Goal: Communication & Community: Answer question/provide support

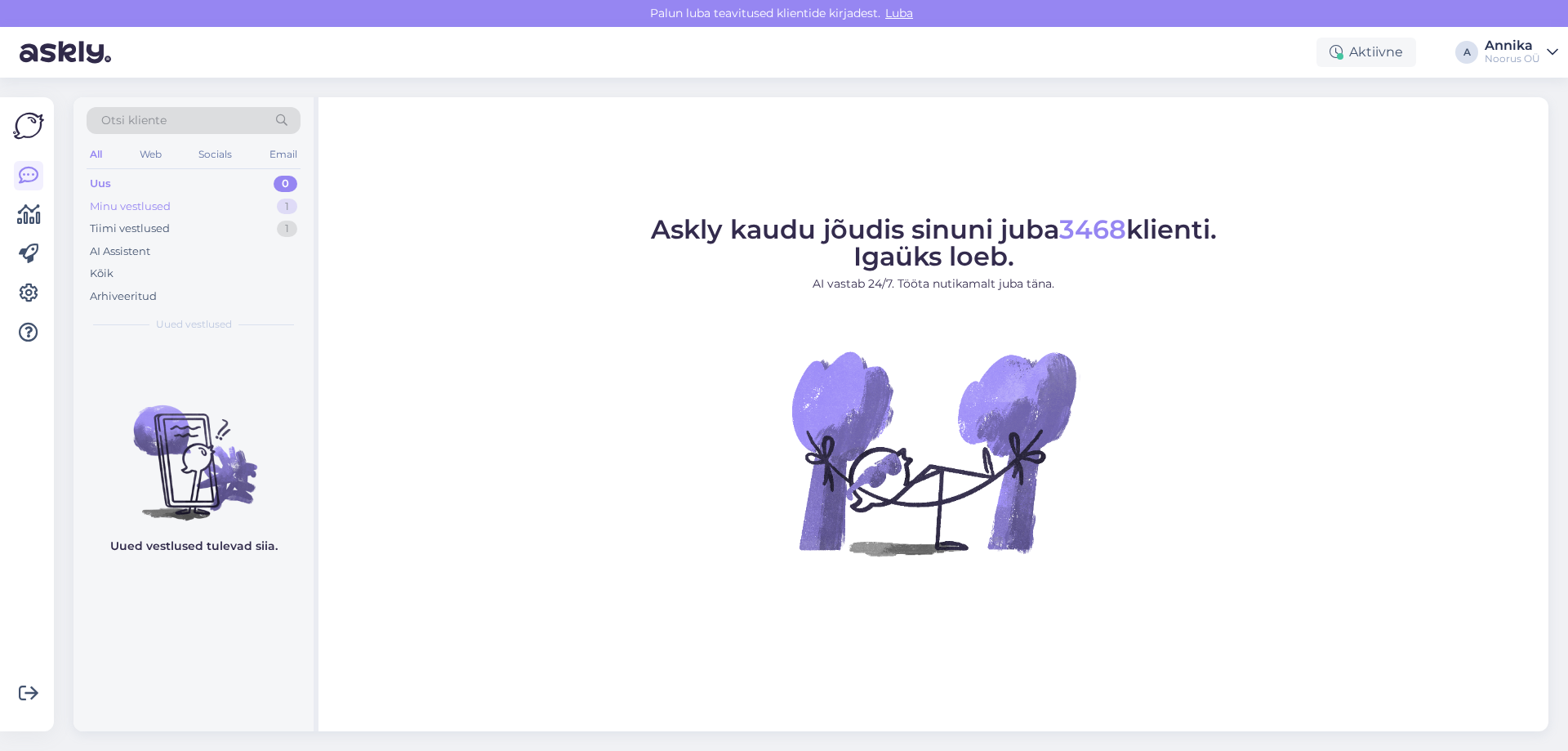
click at [224, 210] on div "Minu vestlused 1" at bounding box center [194, 206] width 214 height 22
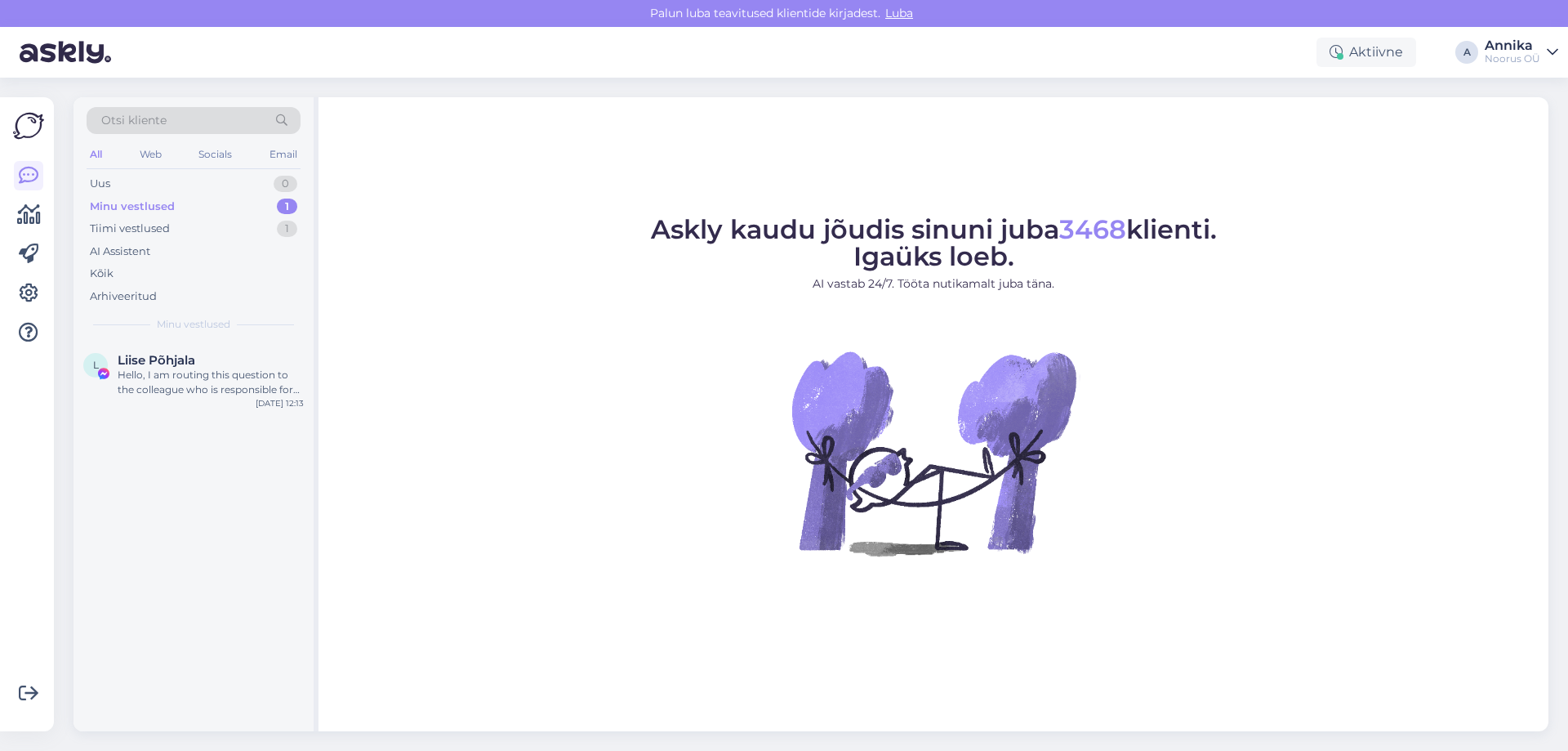
click at [190, 376] on div "Hello, I am routing this question to the colleague who is responsible for this …" at bounding box center [210, 382] width 186 height 29
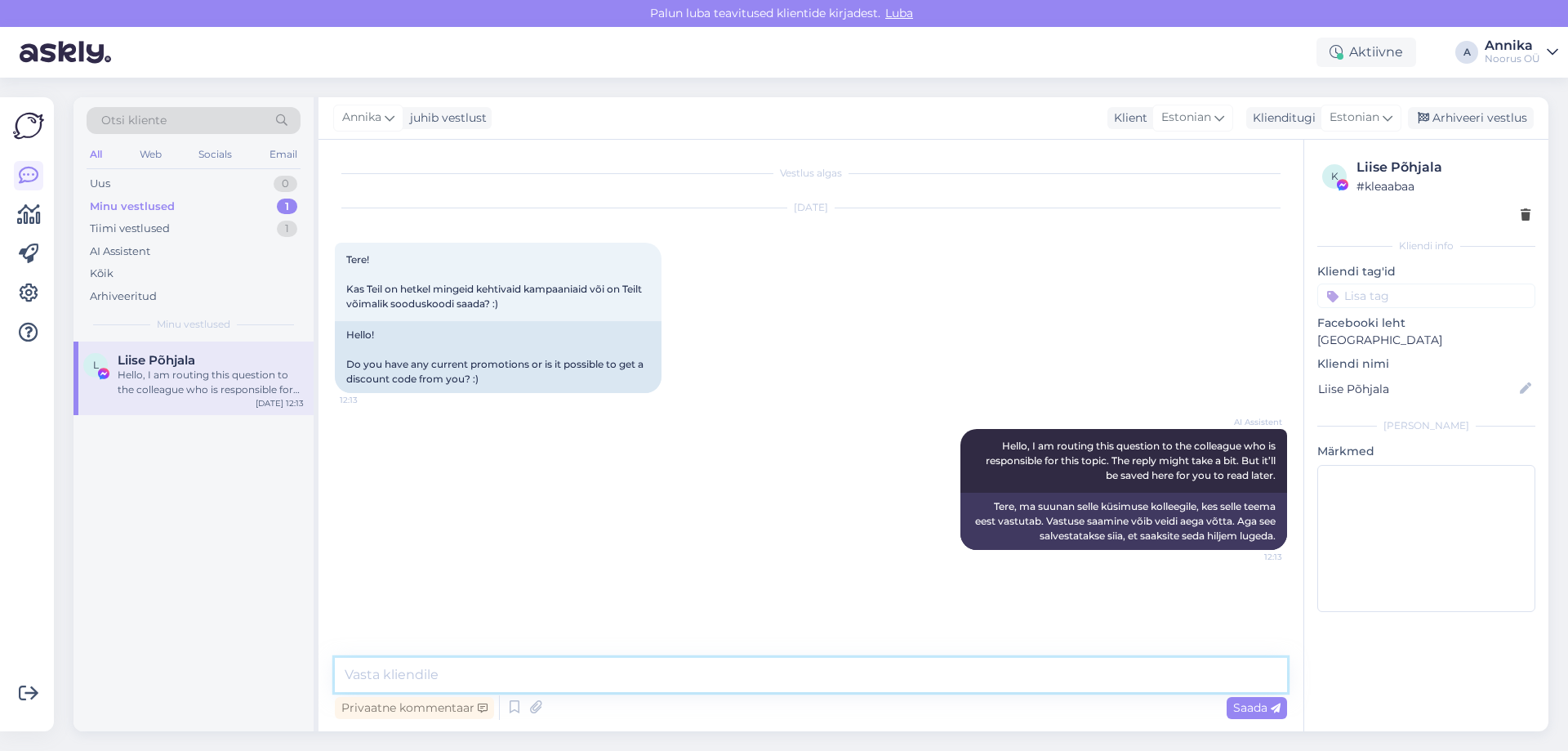
click at [605, 681] on textarea at bounding box center [811, 675] width 952 height 34
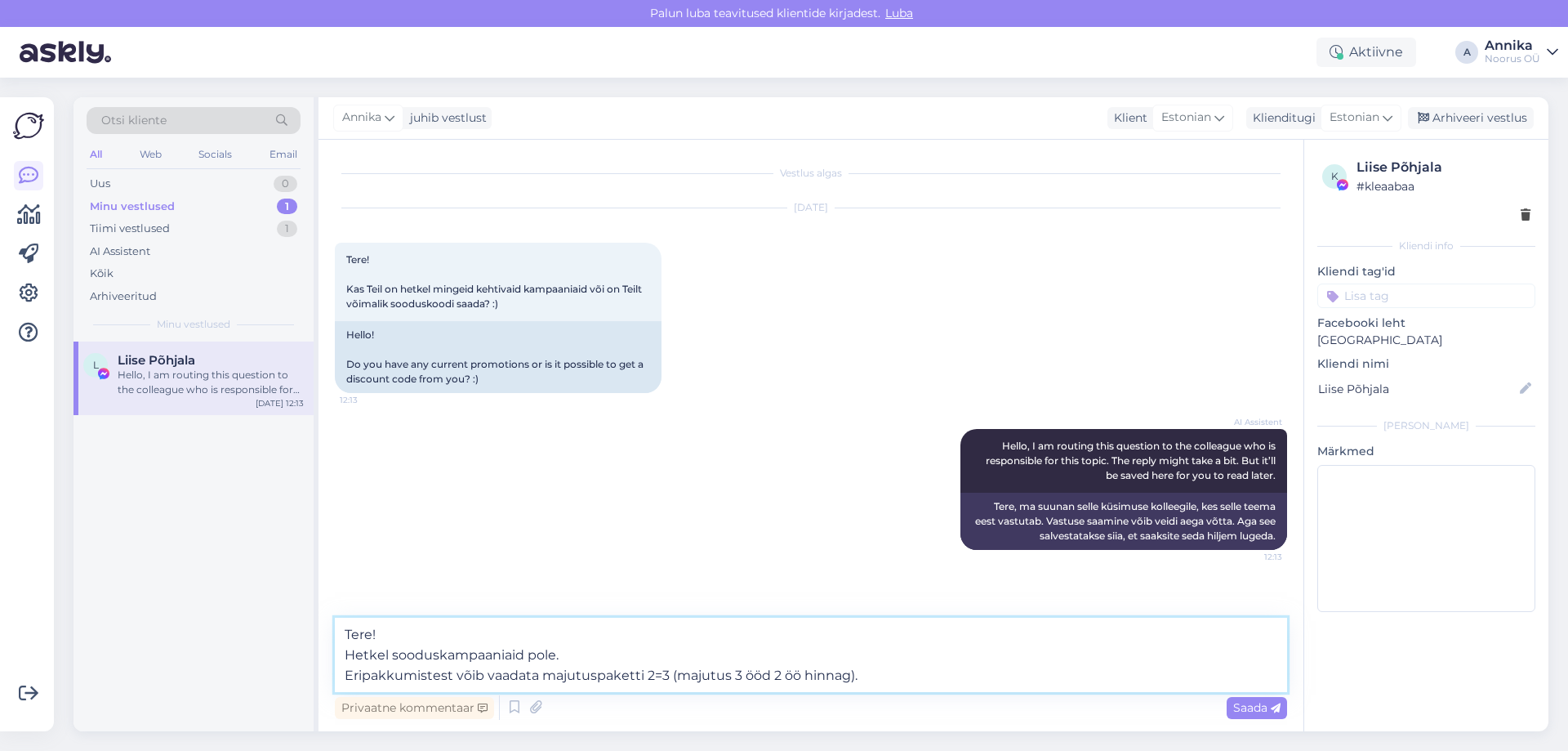
type textarea "Tere! Hetkel sooduskampaaniaid pole. Eripakkumistest võib vaadata majutuspakett…"
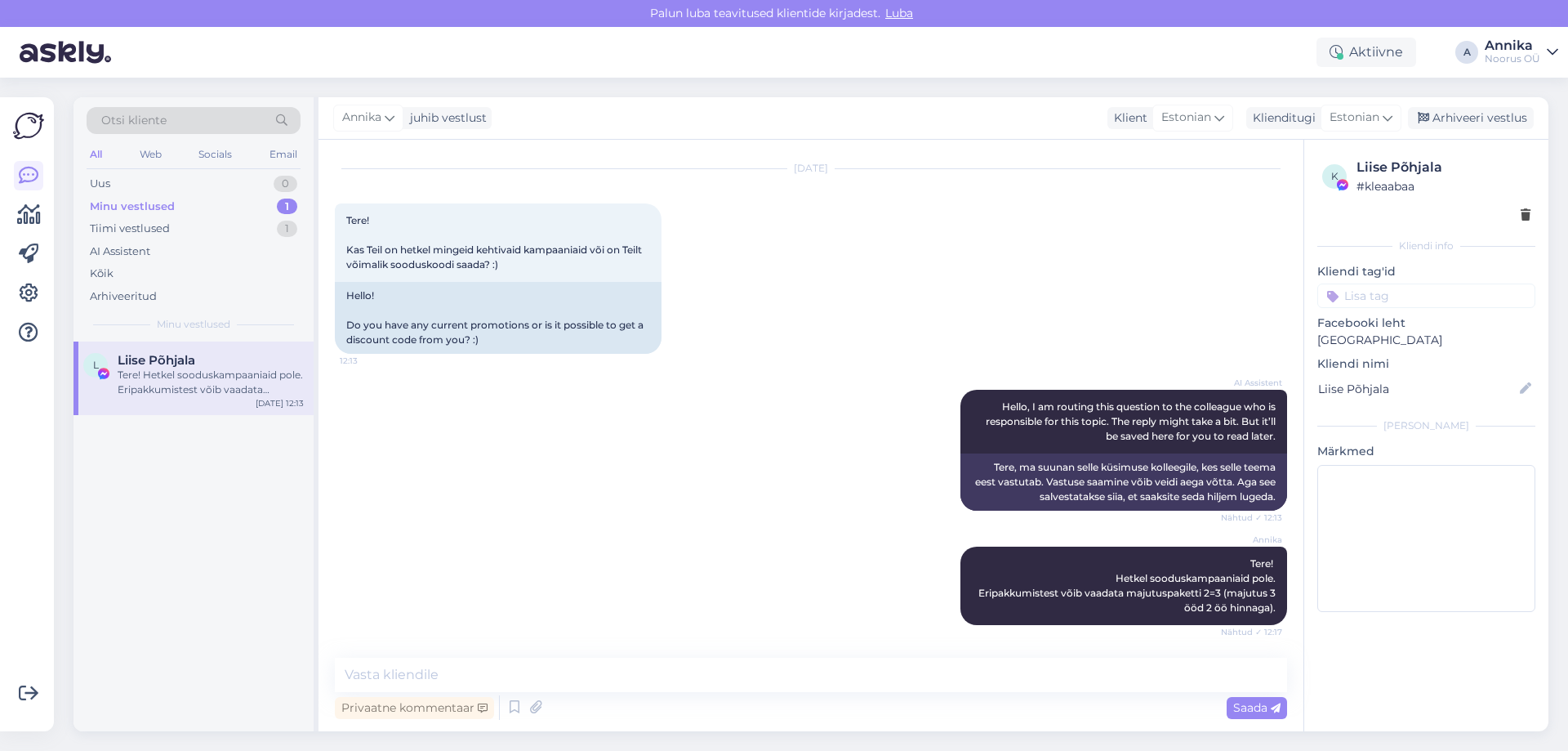
drag, startPoint x: 891, startPoint y: 335, endPoint x: 484, endPoint y: 10, distance: 520.8
click at [888, 334] on div "Sep 30 2025 Tere! Kas Teil on hetkel mingeid kehtivaid kampaaniaid või on Teilt…" at bounding box center [811, 262] width 952 height 221
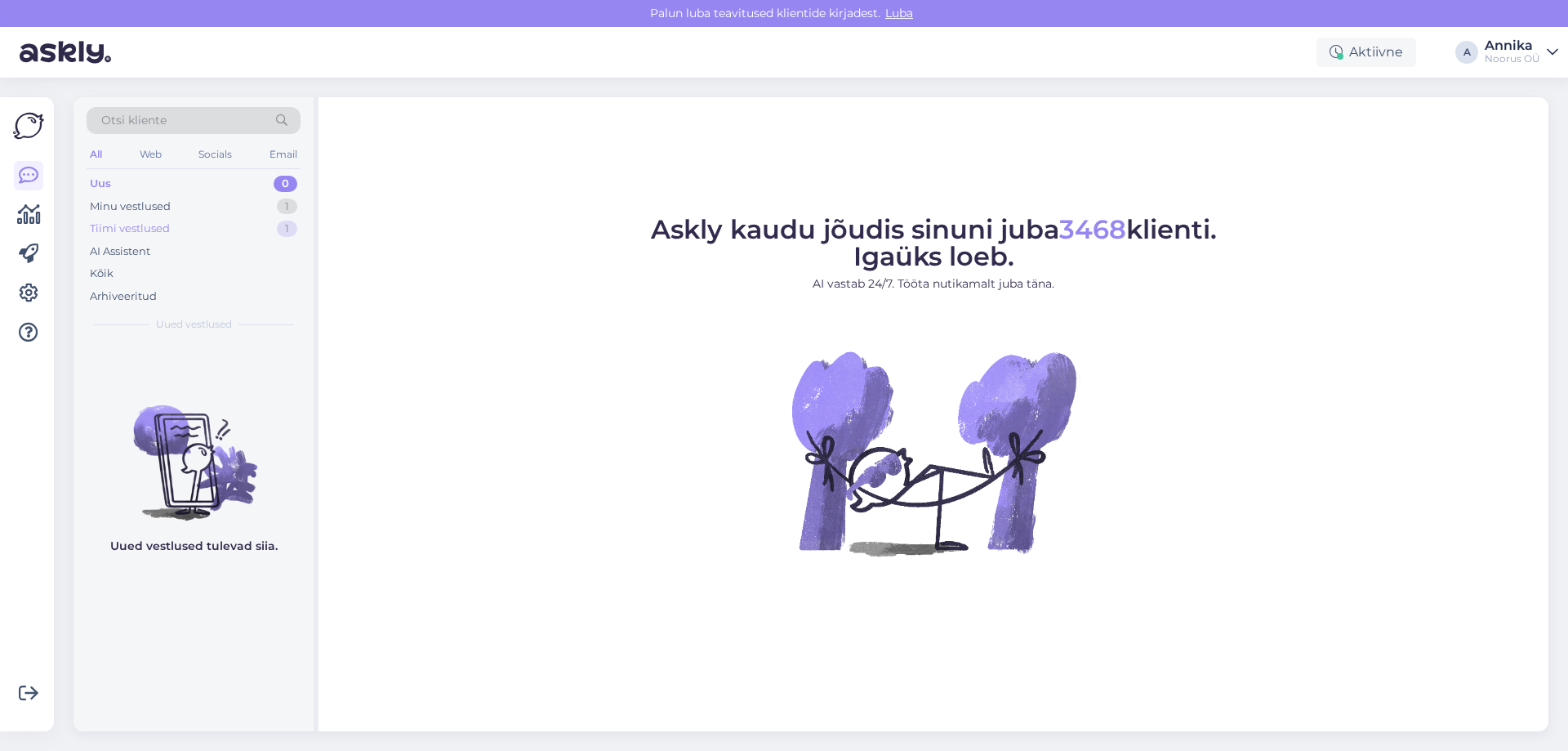
click at [188, 221] on div "Tiimi vestlused 1" at bounding box center [194, 228] width 214 height 22
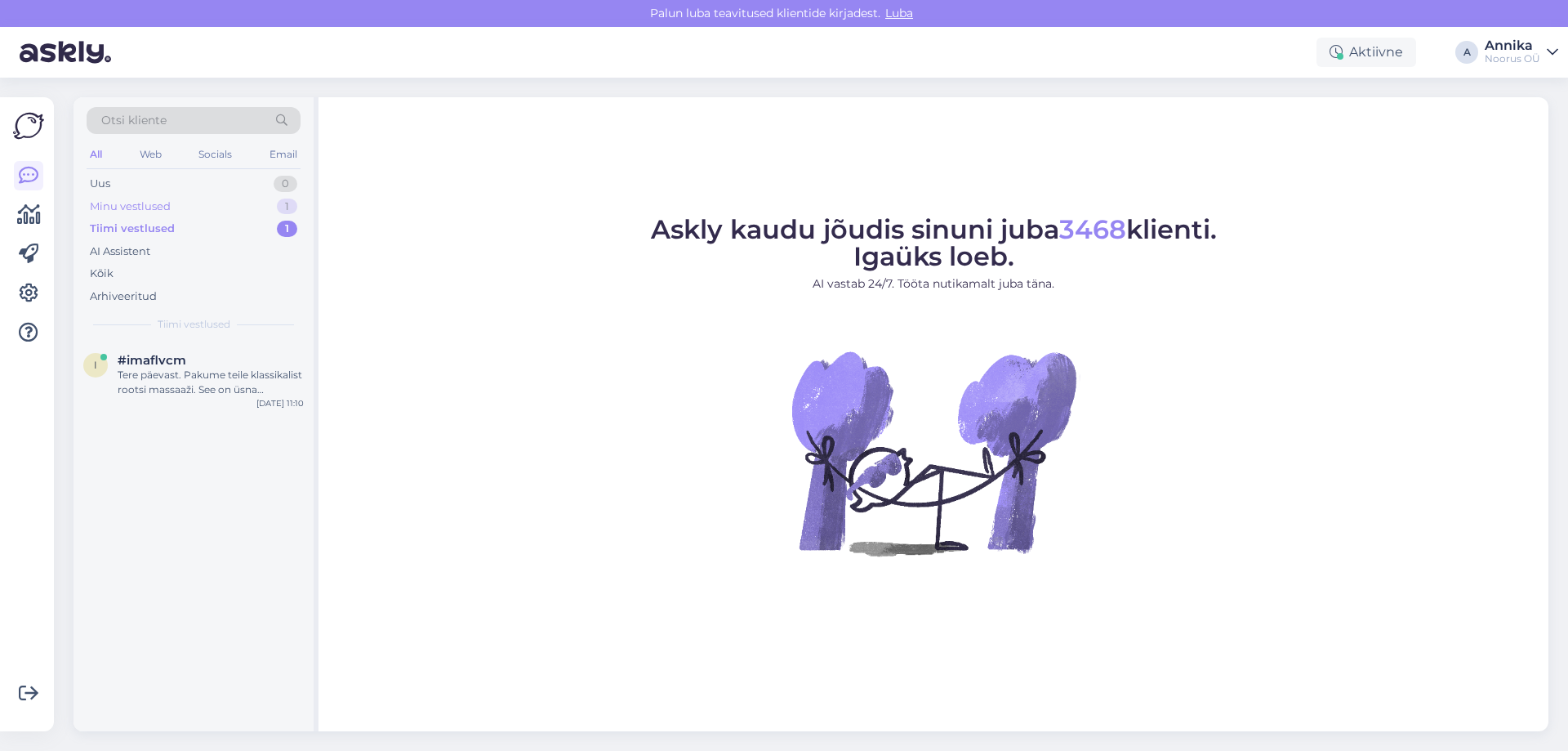
click at [181, 201] on div "Minu vestlused 1" at bounding box center [194, 206] width 214 height 22
click at [170, 343] on div "L Liise Põhjala 2 Kas saan siin broneerida või peaksin helistama? Sep 30 12:17" at bounding box center [194, 377] width 240 height 73
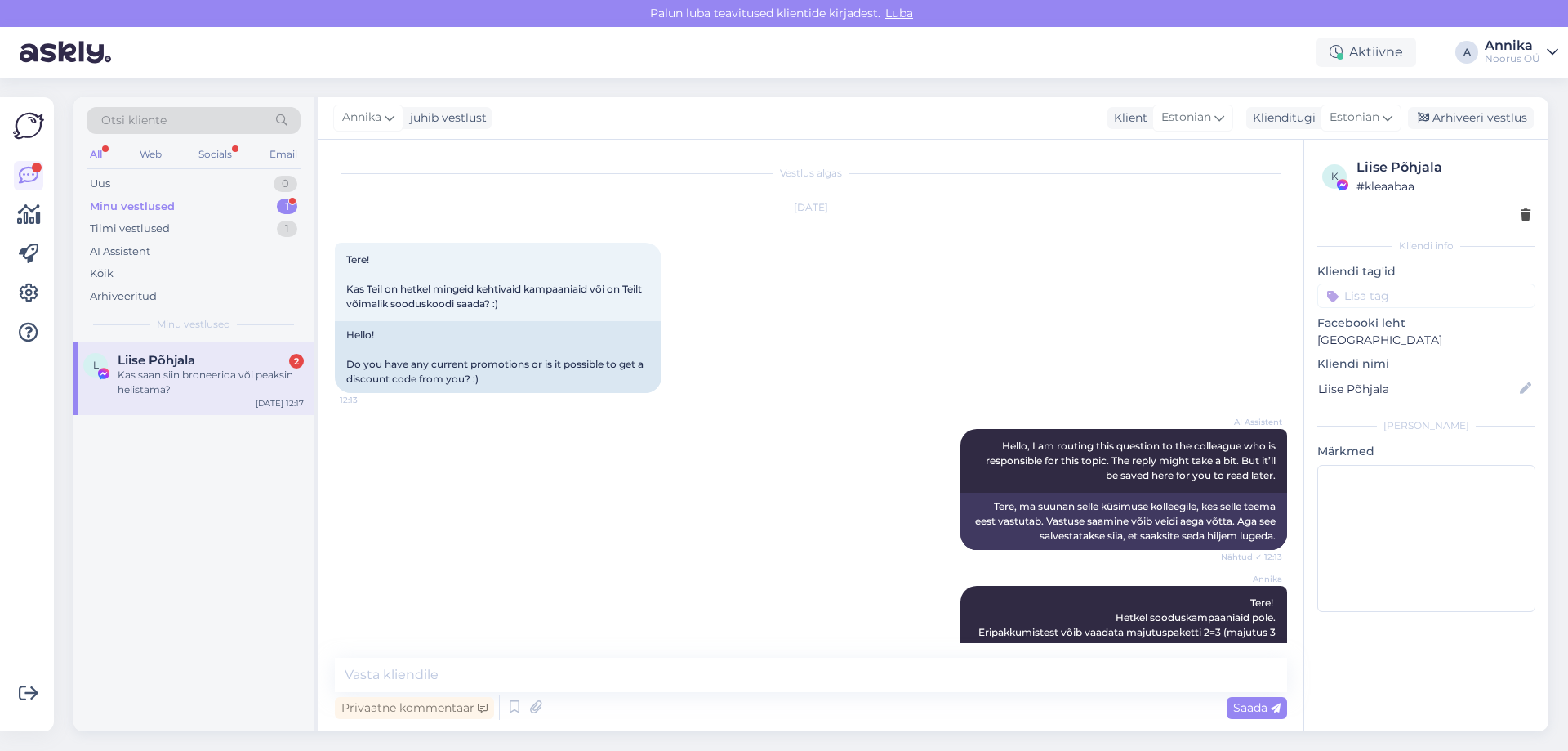
scroll to position [195, 0]
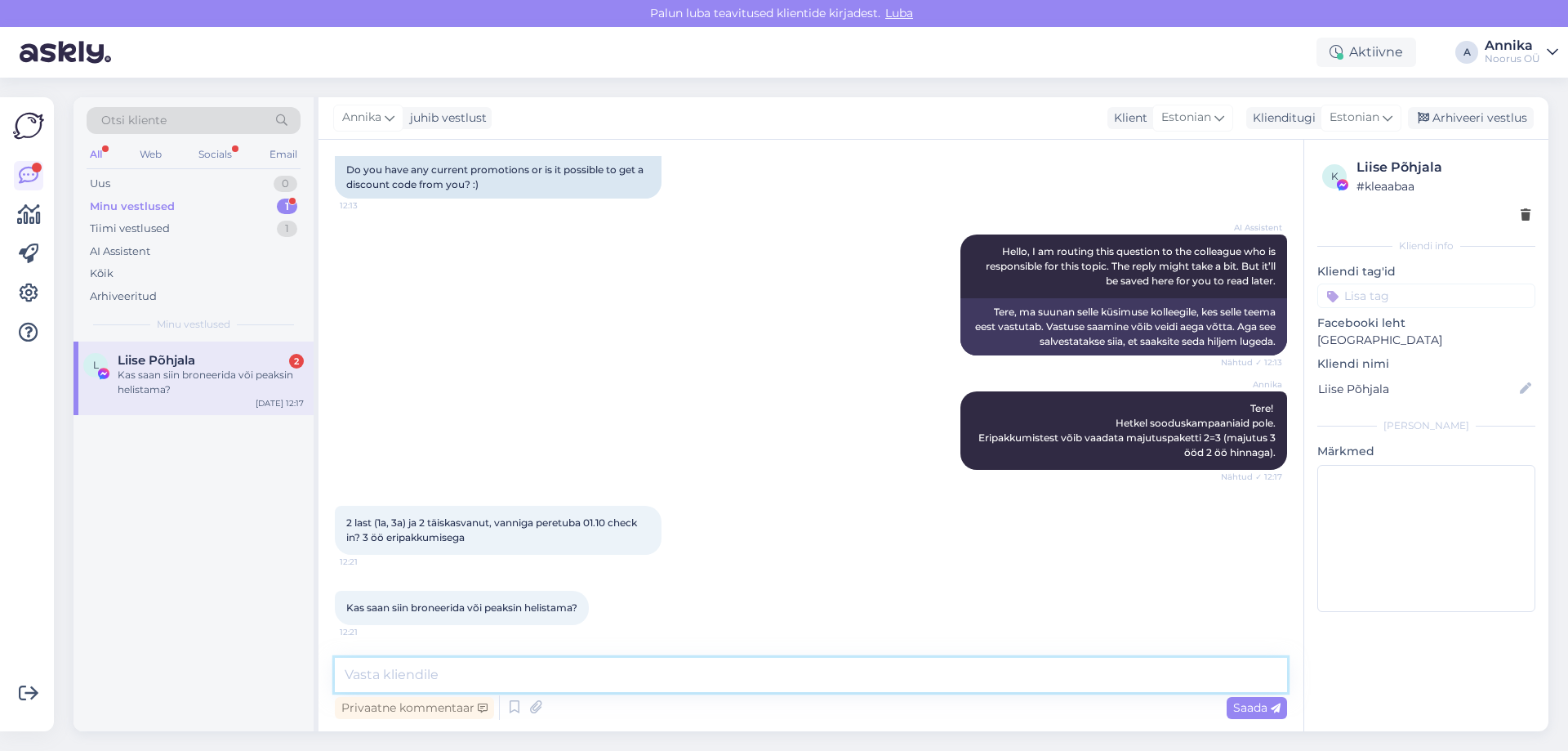
click at [654, 679] on textarea at bounding box center [811, 675] width 952 height 34
click at [464, 671] on textarea at bounding box center [811, 675] width 952 height 34
type textarea "T"
click at [429, 668] on textarea at bounding box center [811, 675] width 952 height 34
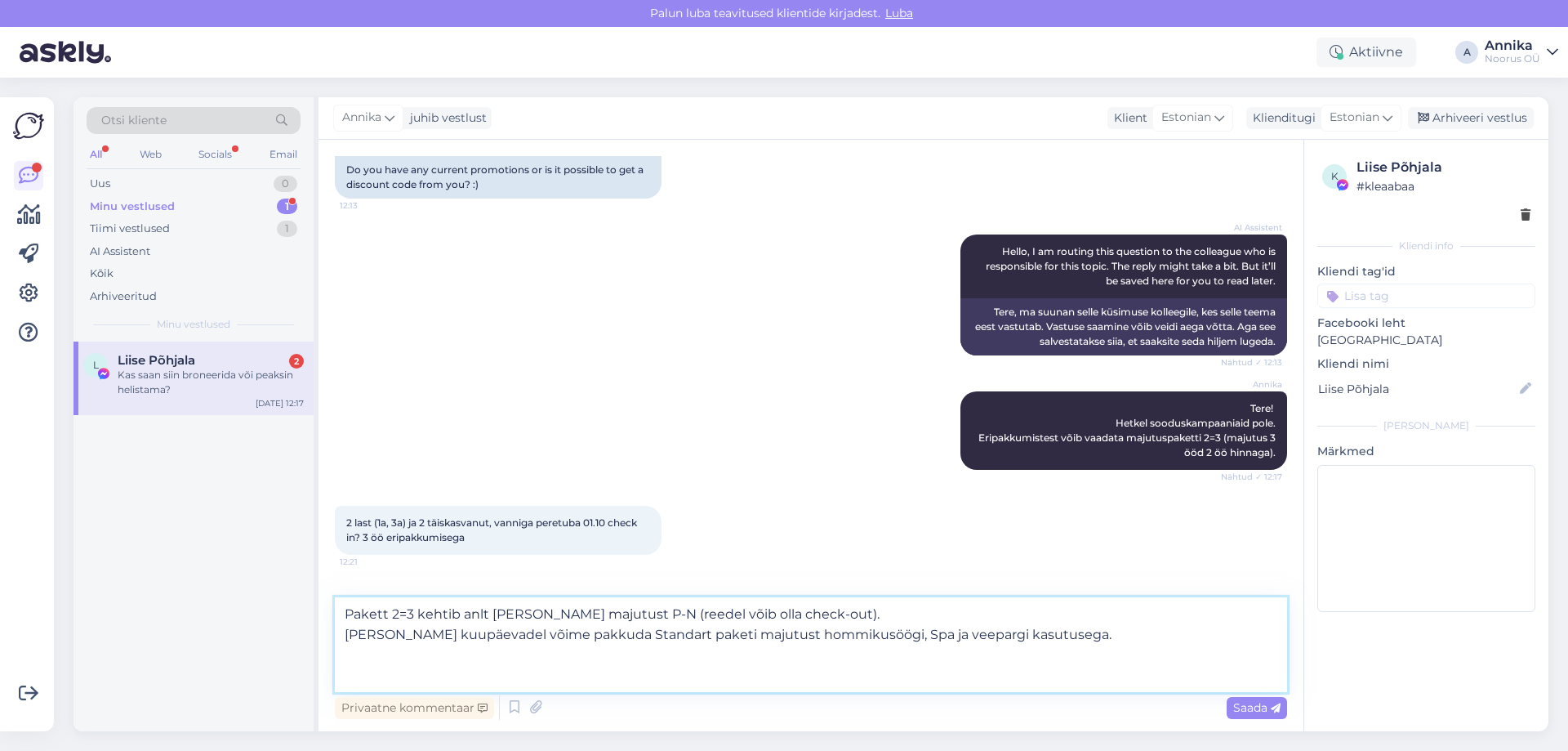
click at [393, 666] on textarea "Pakett 2=3 kehtib anlt kui võtta majutust P-N (reedel võib olla check-out). Nen…" at bounding box center [811, 644] width 952 height 95
paste textarea "Veepark meil tööpäevadel ei tööta. Töötab koolivaheajal, riigipühadel, reedel j…"
type textarea "Pakett 2=3 kehtib anlt kui võtta majutust P-N (reedel võib olla check-out). Nen…"
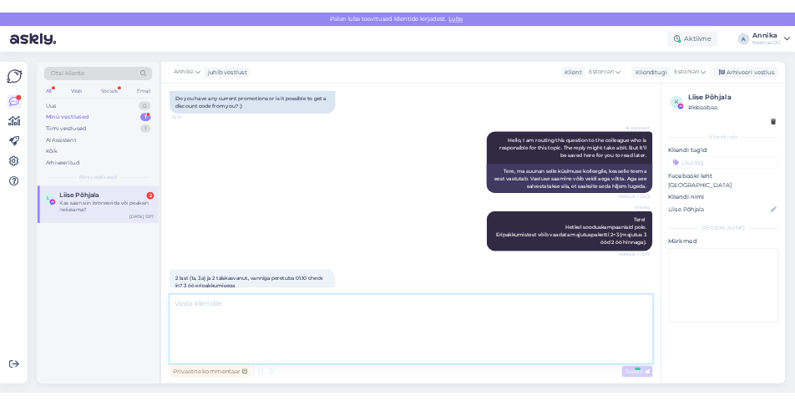
scroll to position [376, 0]
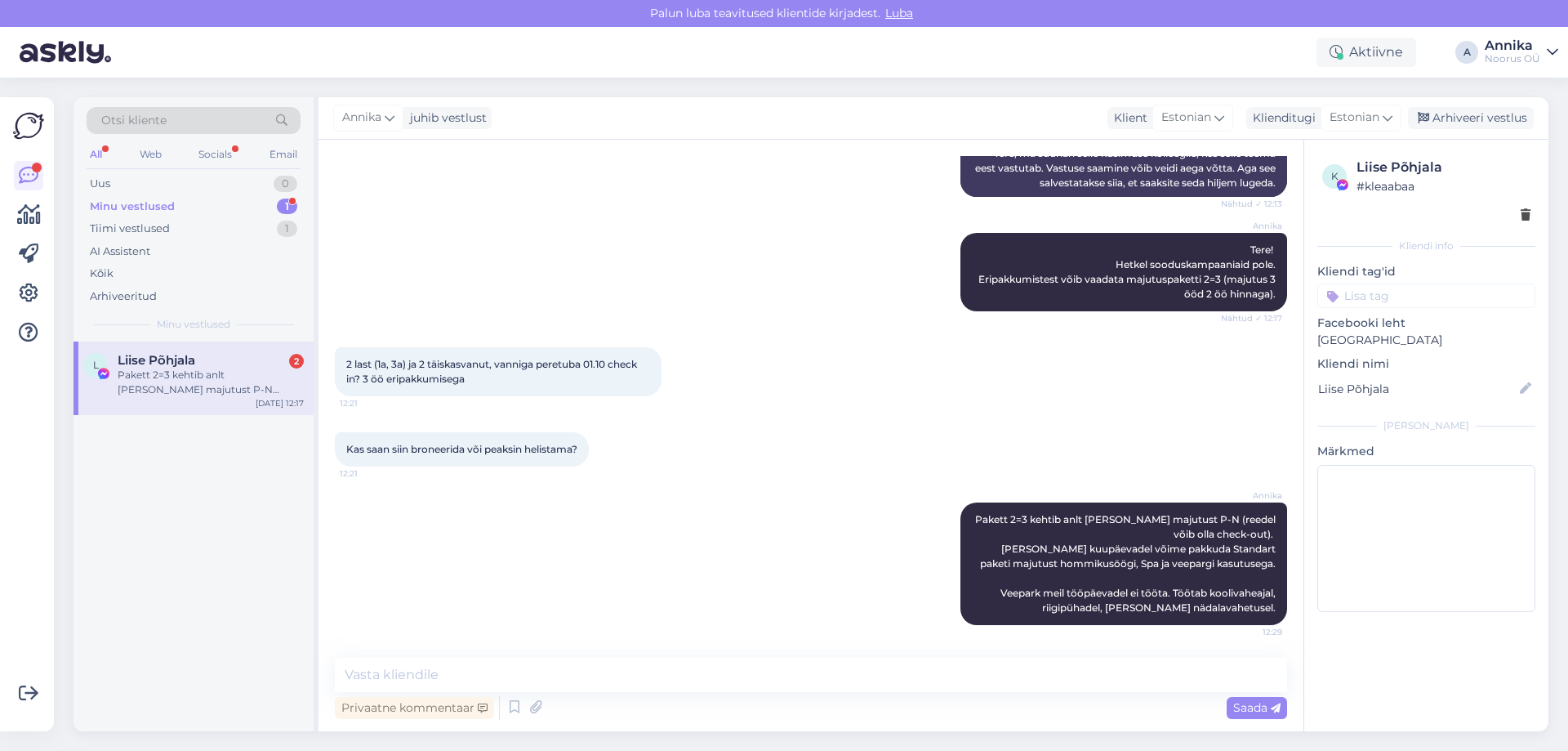
click at [734, 518] on div "Annika Pakett 2=3 kehtib anlt kui võtta majutust P-N (reedel võib olla check-ou…" at bounding box center [811, 563] width 952 height 158
click at [859, 531] on div "Annika Pakett 2=3 kehtib anlt kui võtta majutust P-N (reedel võib olla check-ou…" at bounding box center [811, 563] width 952 height 158
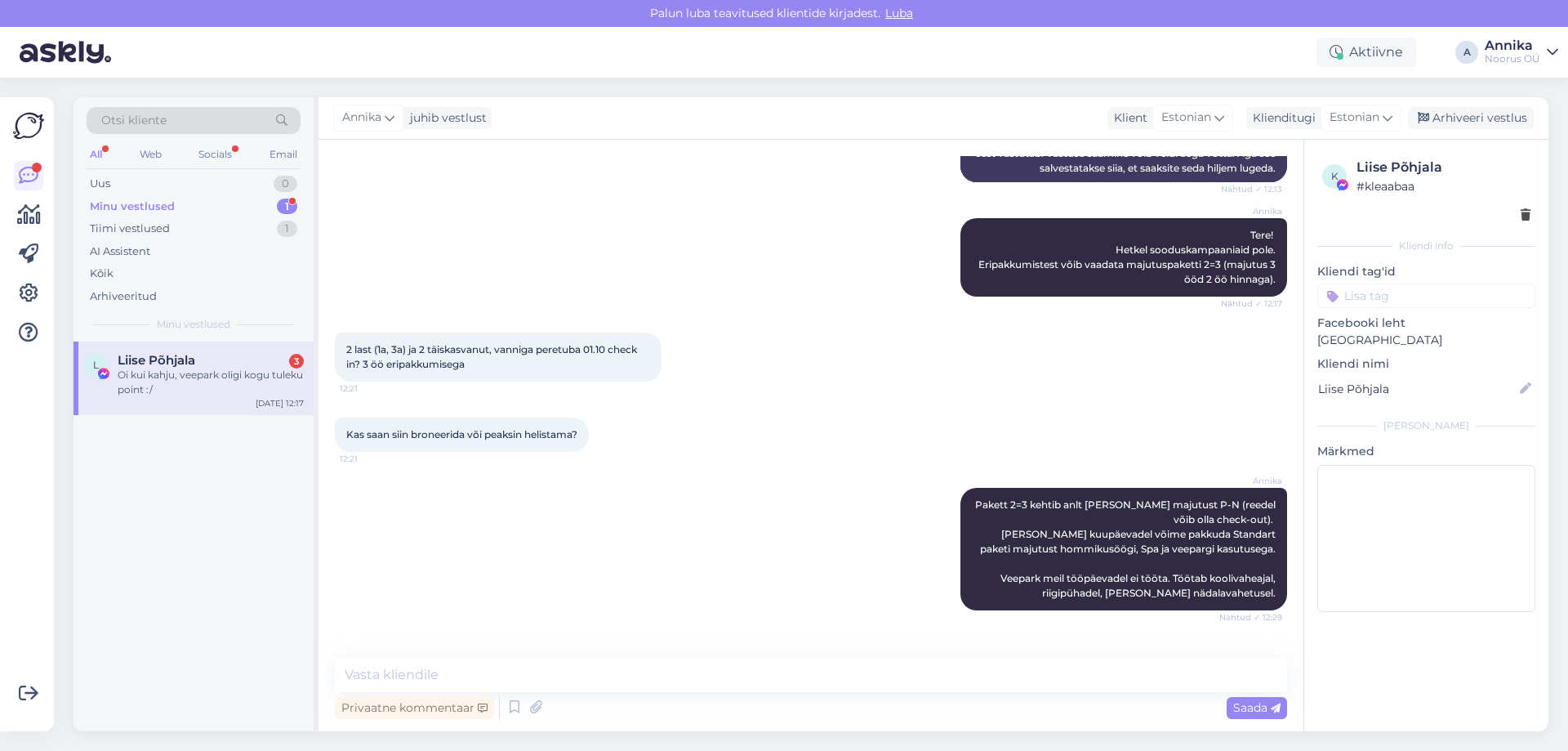
scroll to position [438, 0]
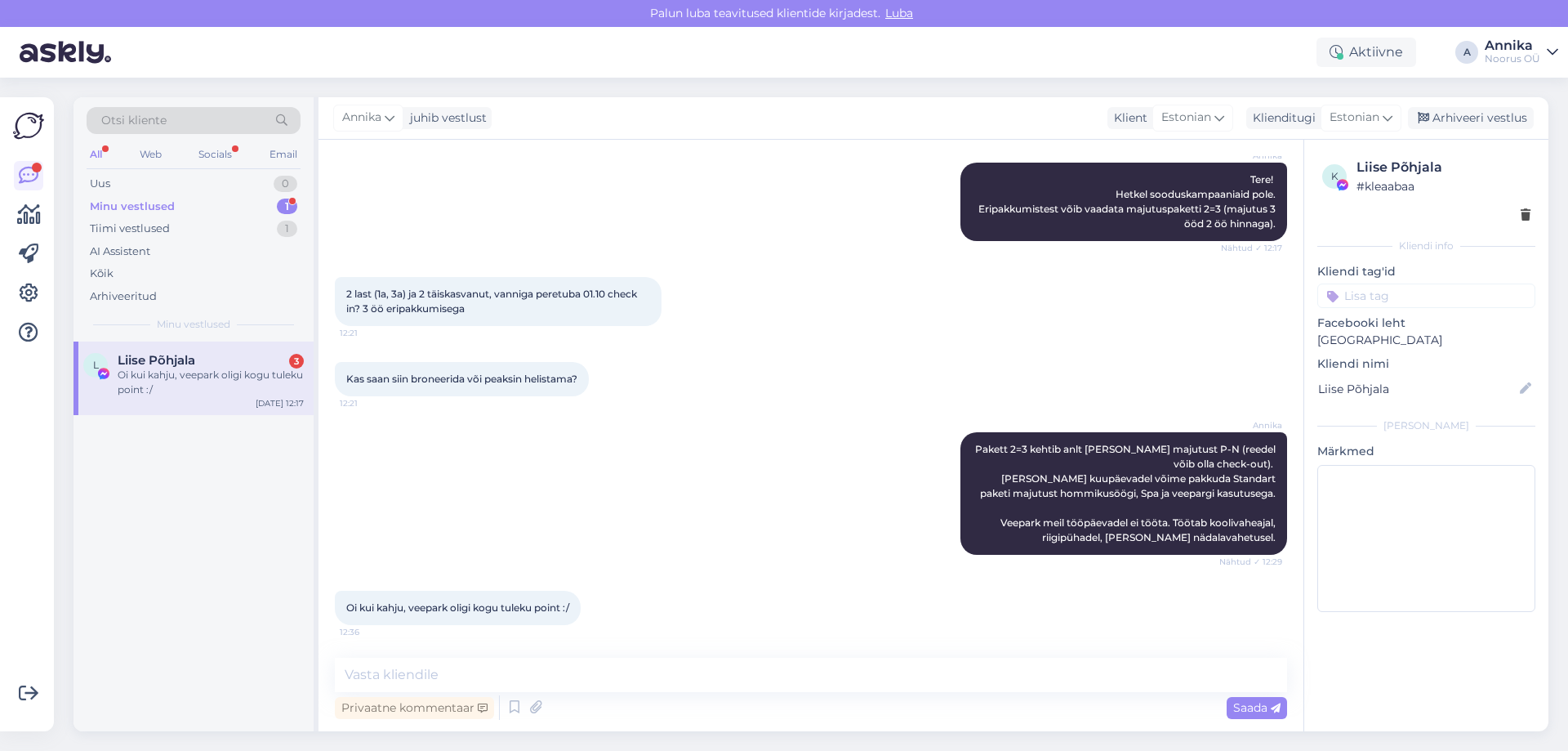
click at [525, 560] on div "Annika Pakett 2=3 kehtib anlt kui võtta majutust P-N (reedel võib olla check-ou…" at bounding box center [811, 494] width 952 height 158
drag, startPoint x: 176, startPoint y: 398, endPoint x: 312, endPoint y: 411, distance: 136.6
click at [176, 397] on div "L Liise Põhjala 3 Oi kui kahju, veepark oligi kogu tuleku point :/ Sep 30 12:17" at bounding box center [194, 377] width 240 height 73
click at [471, 653] on div "Vestlus algas Sep 30 2025 Tere! Kas Teil on hetkel mingeid kehtivaid kampaaniai…" at bounding box center [811, 435] width 985 height 592
click at [716, 664] on textarea at bounding box center [811, 675] width 952 height 34
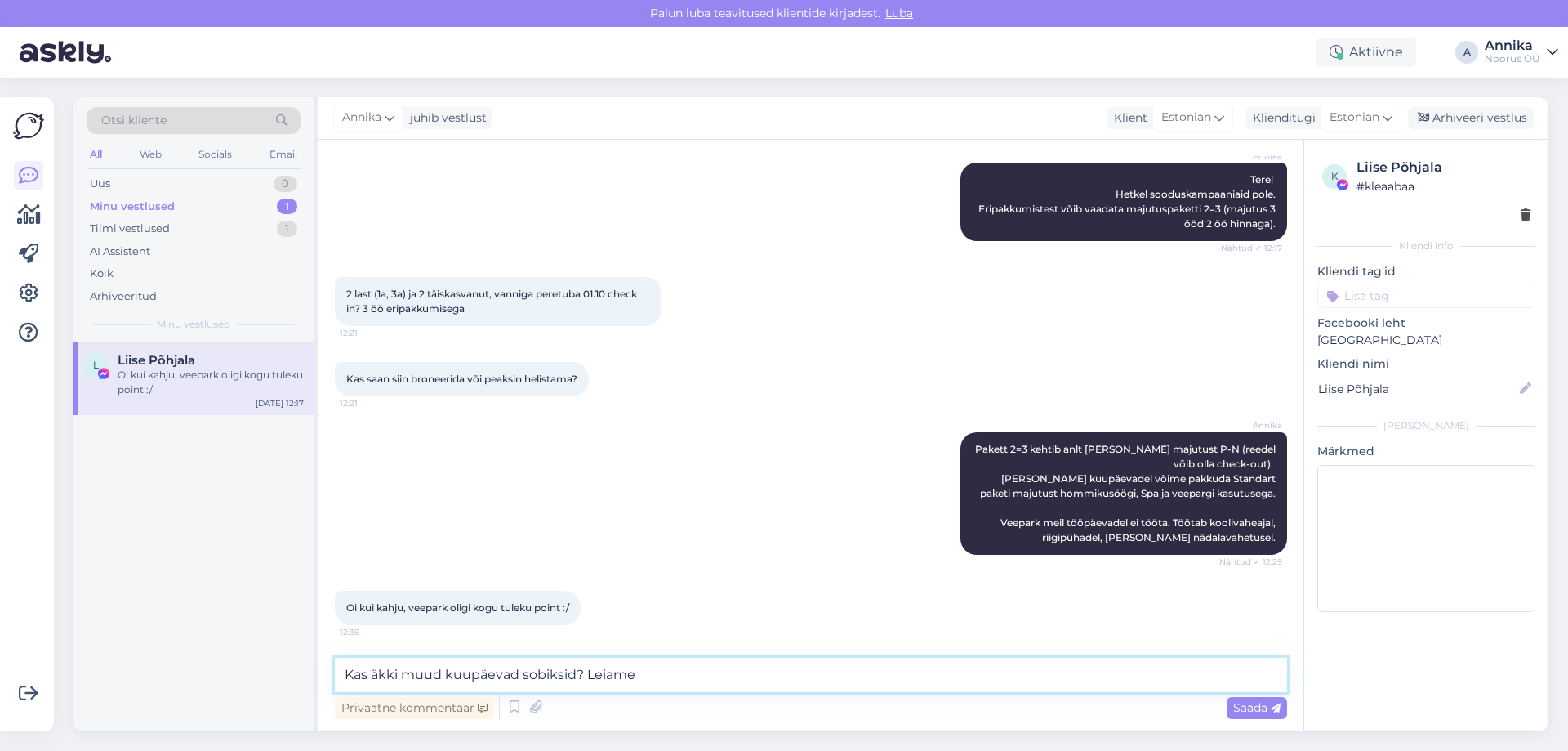
type textarea "Kas äkki muud kuupäevad sobiksid?"
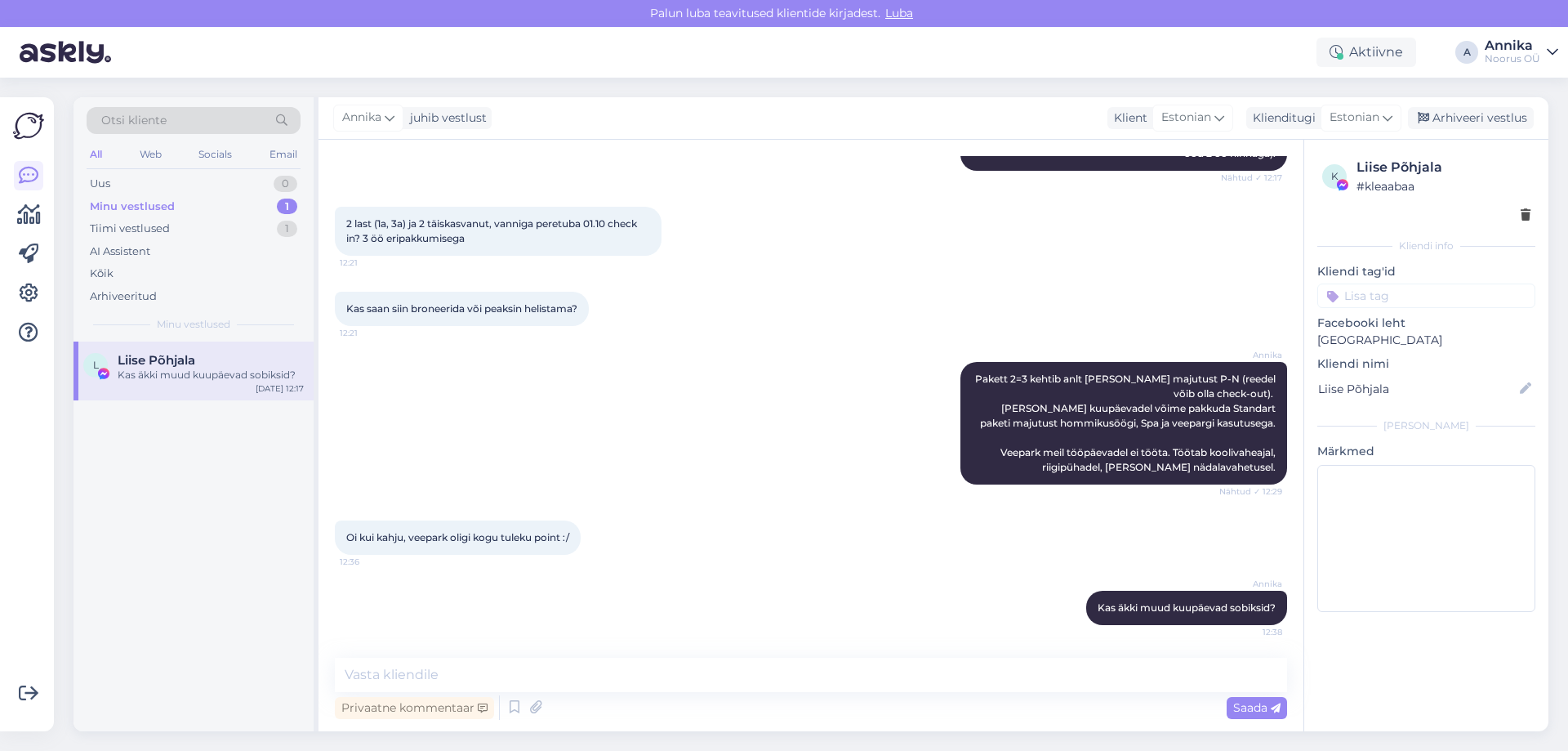
click at [83, 448] on div "L Liise Põhjala Kas äkki muud kuupäevad sobiksid? Sep 30 12:17" at bounding box center [194, 536] width 240 height 389
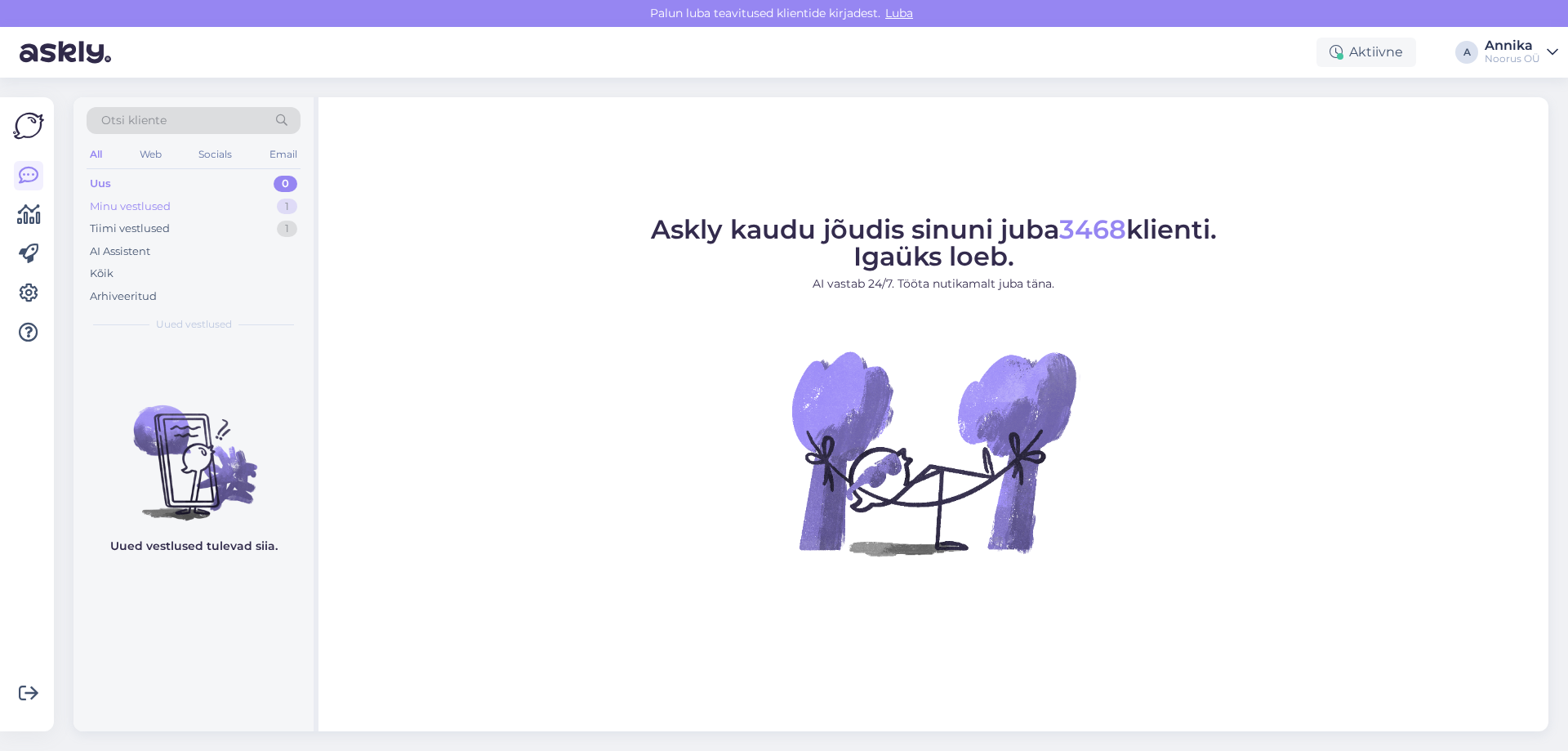
click at [229, 215] on div "Minu vestlused 1" at bounding box center [194, 206] width 214 height 22
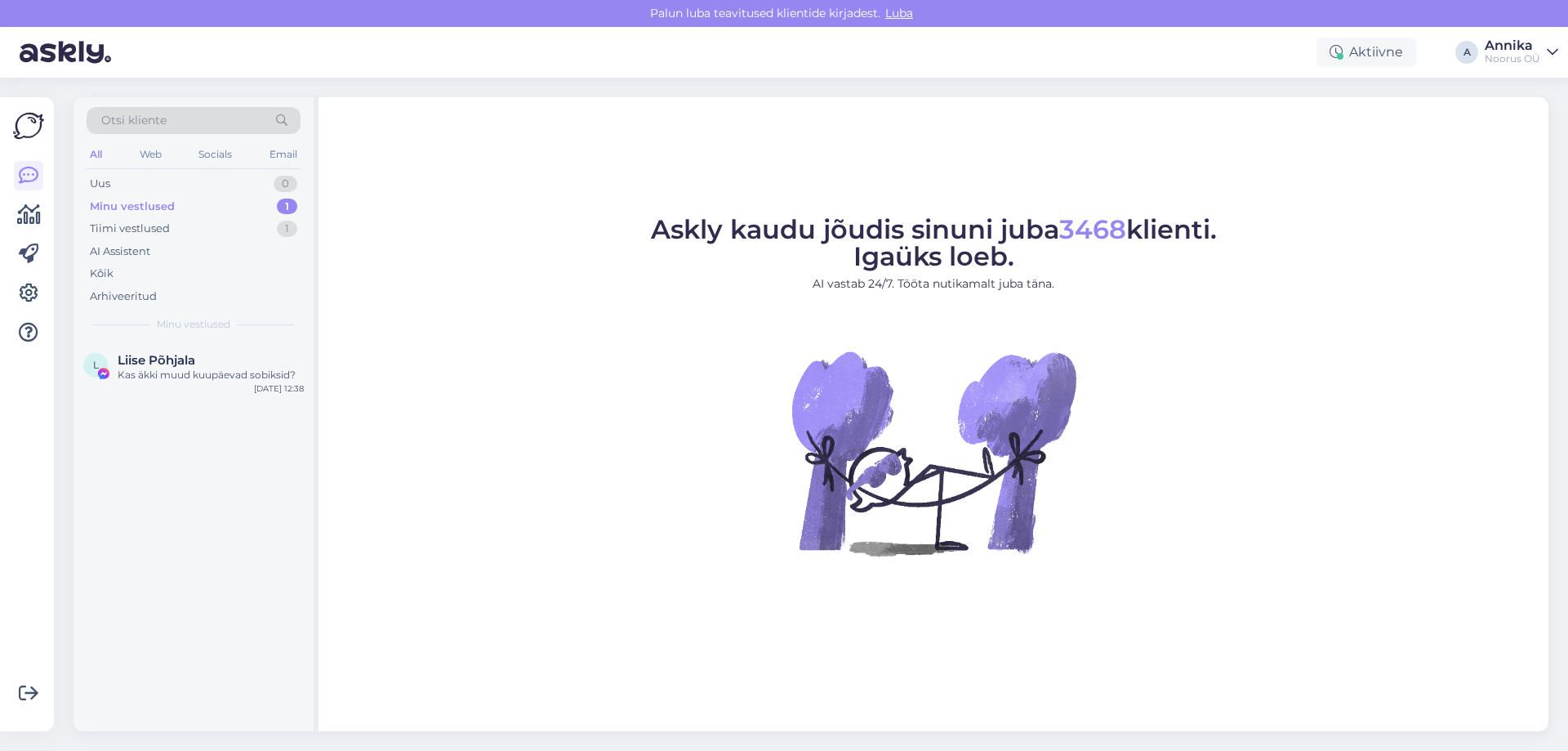
click at [251, 373] on div "Kas äkki muud kuupäevad sobiksid?" at bounding box center [210, 375] width 186 height 15
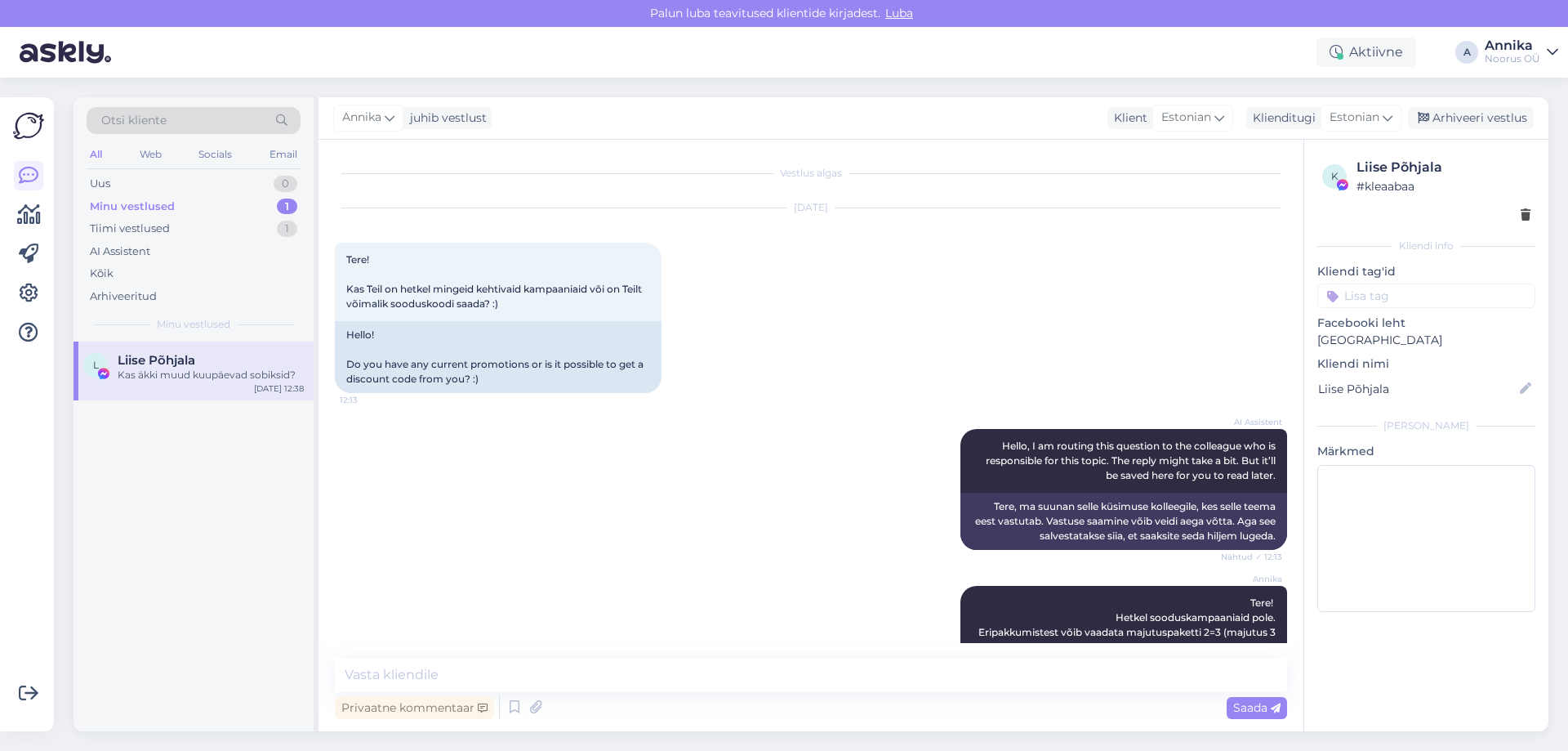
scroll to position [508, 0]
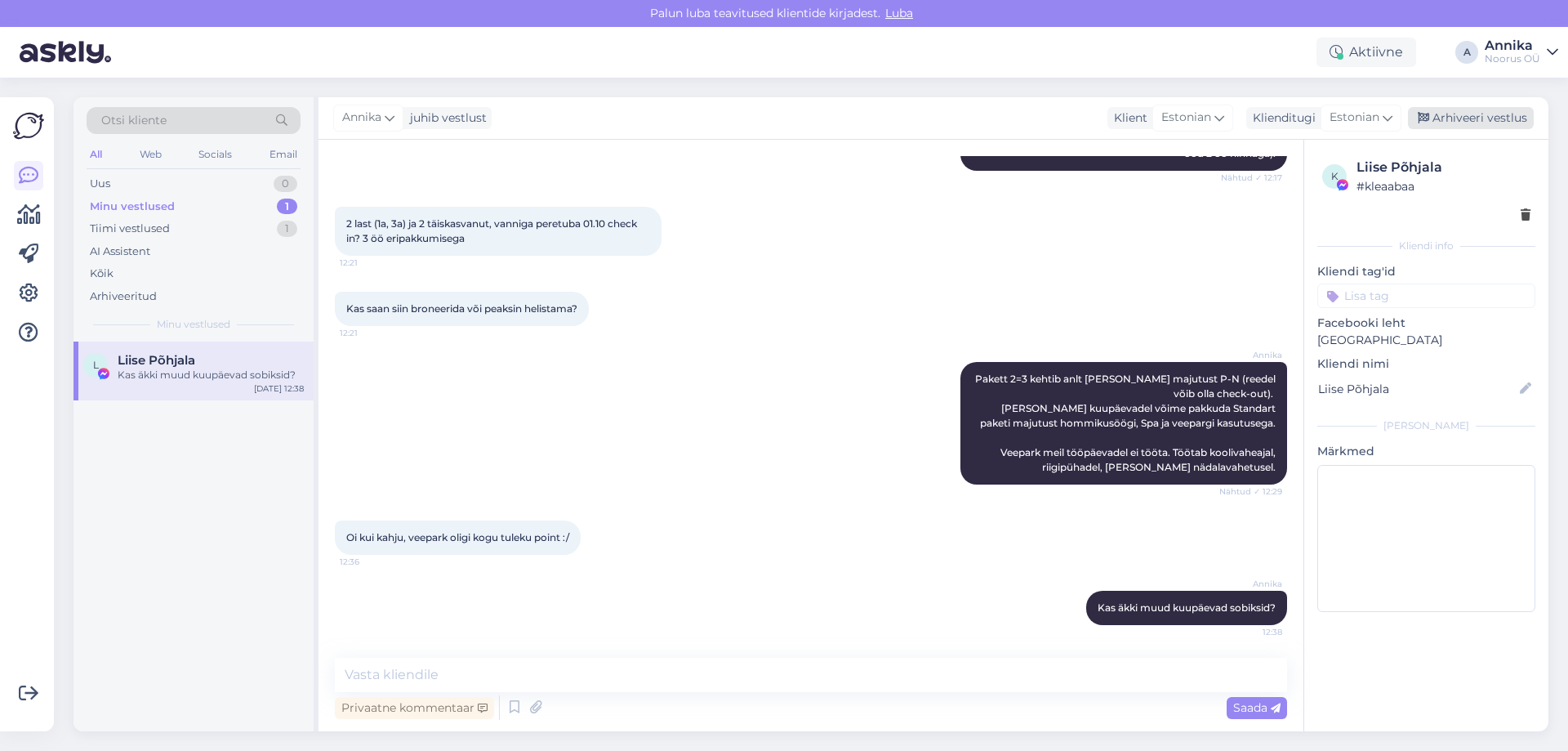
click at [1448, 110] on div "Arhiveeri vestlus" at bounding box center [1470, 117] width 126 height 22
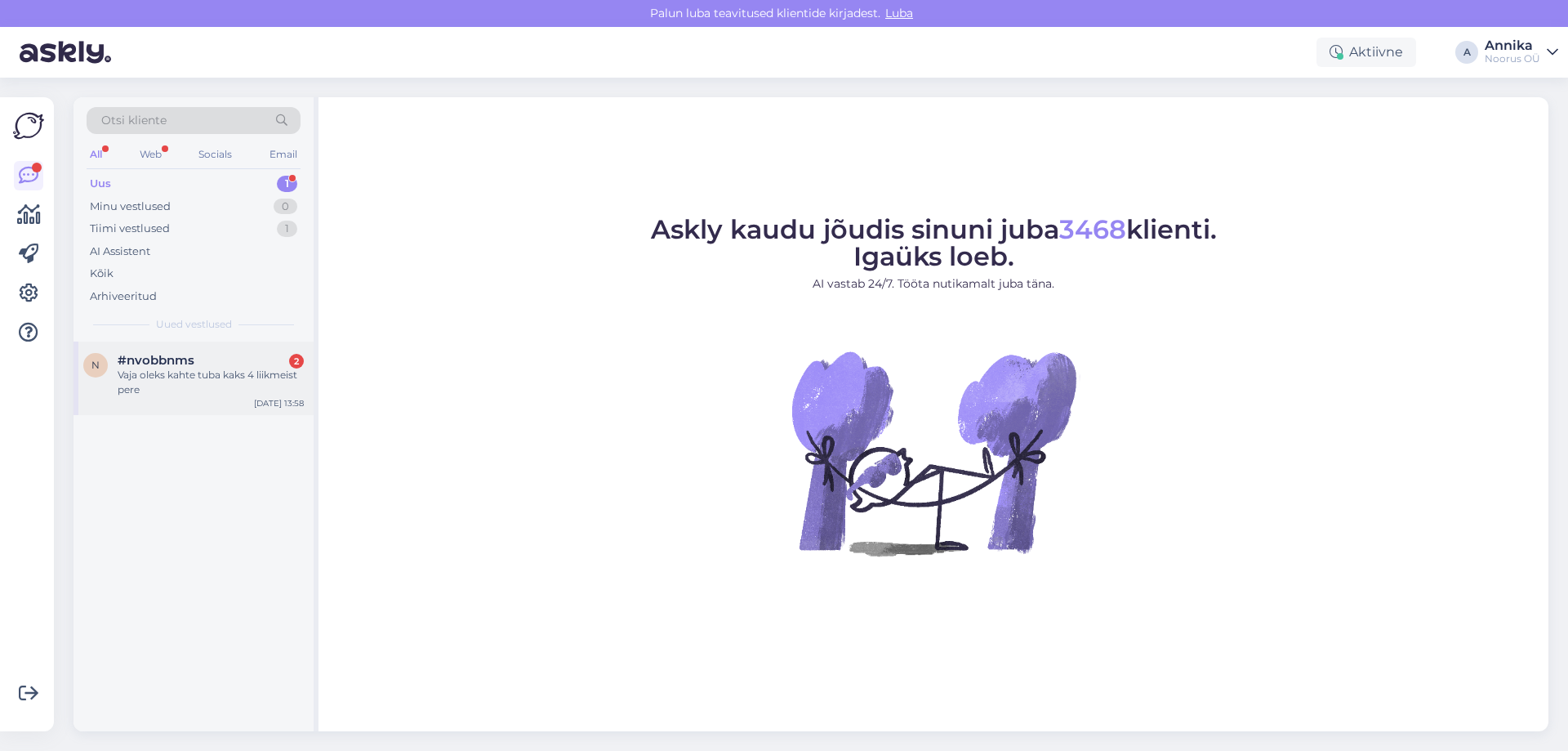
drag, startPoint x: 199, startPoint y: 342, endPoint x: 214, endPoint y: 351, distance: 17.5
click at [203, 344] on div "n #nvobbnms 2 Vaja oleks kahte tuba kaks 4 liikmeist pere [DATE] 13:58" at bounding box center [194, 377] width 240 height 73
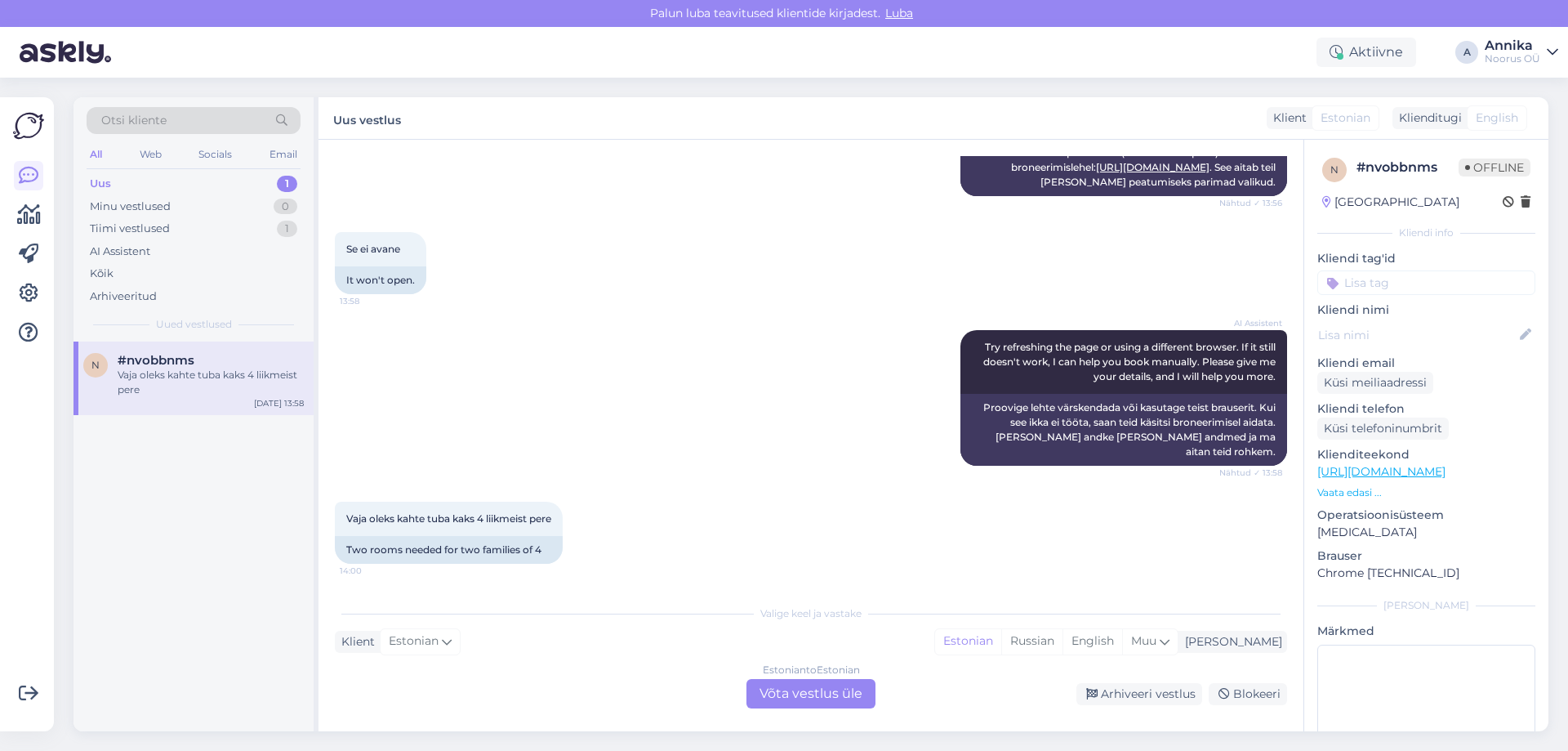
click at [850, 682] on div "Estonian to Estonian Võta vestlus üle" at bounding box center [811, 693] width 129 height 29
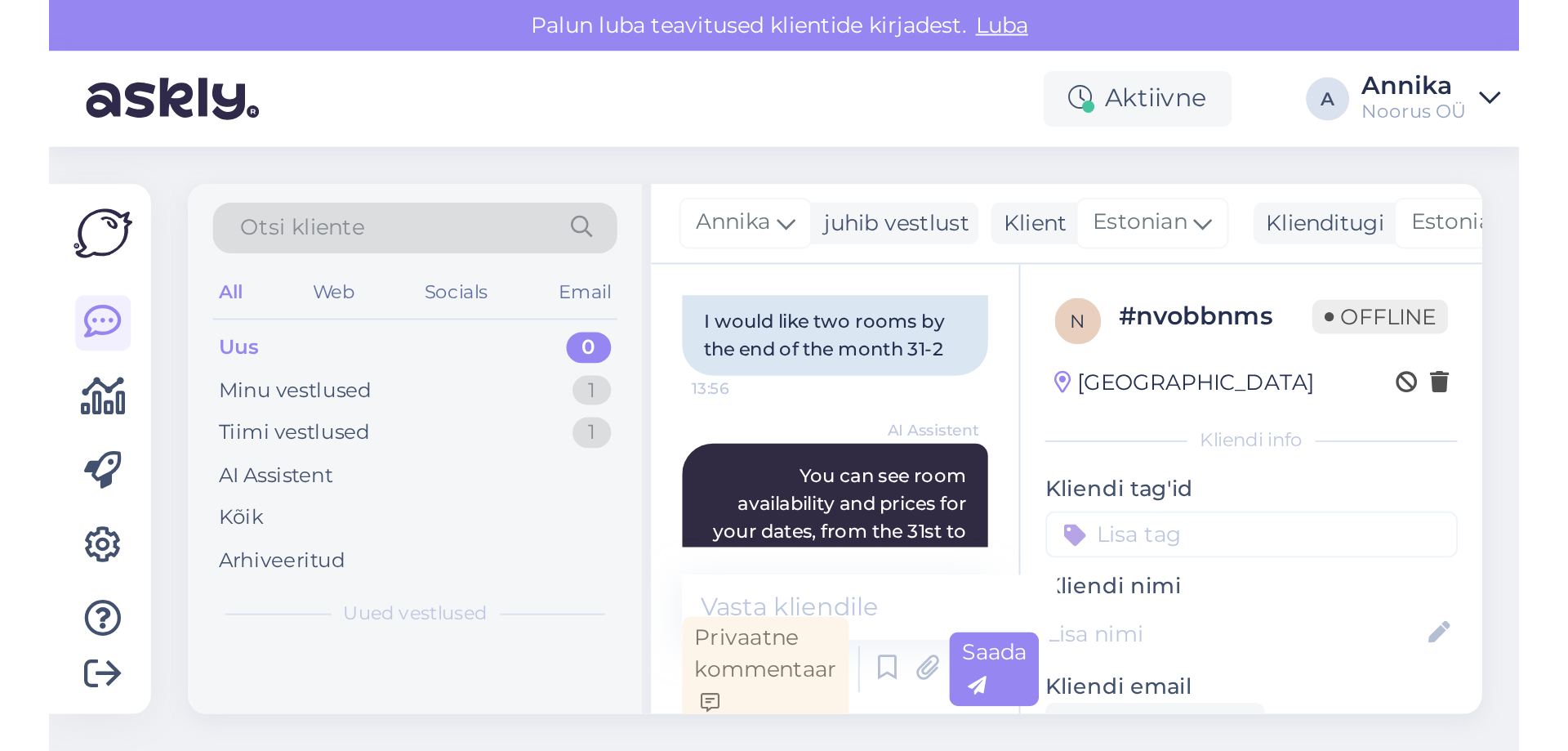
scroll to position [1130, 0]
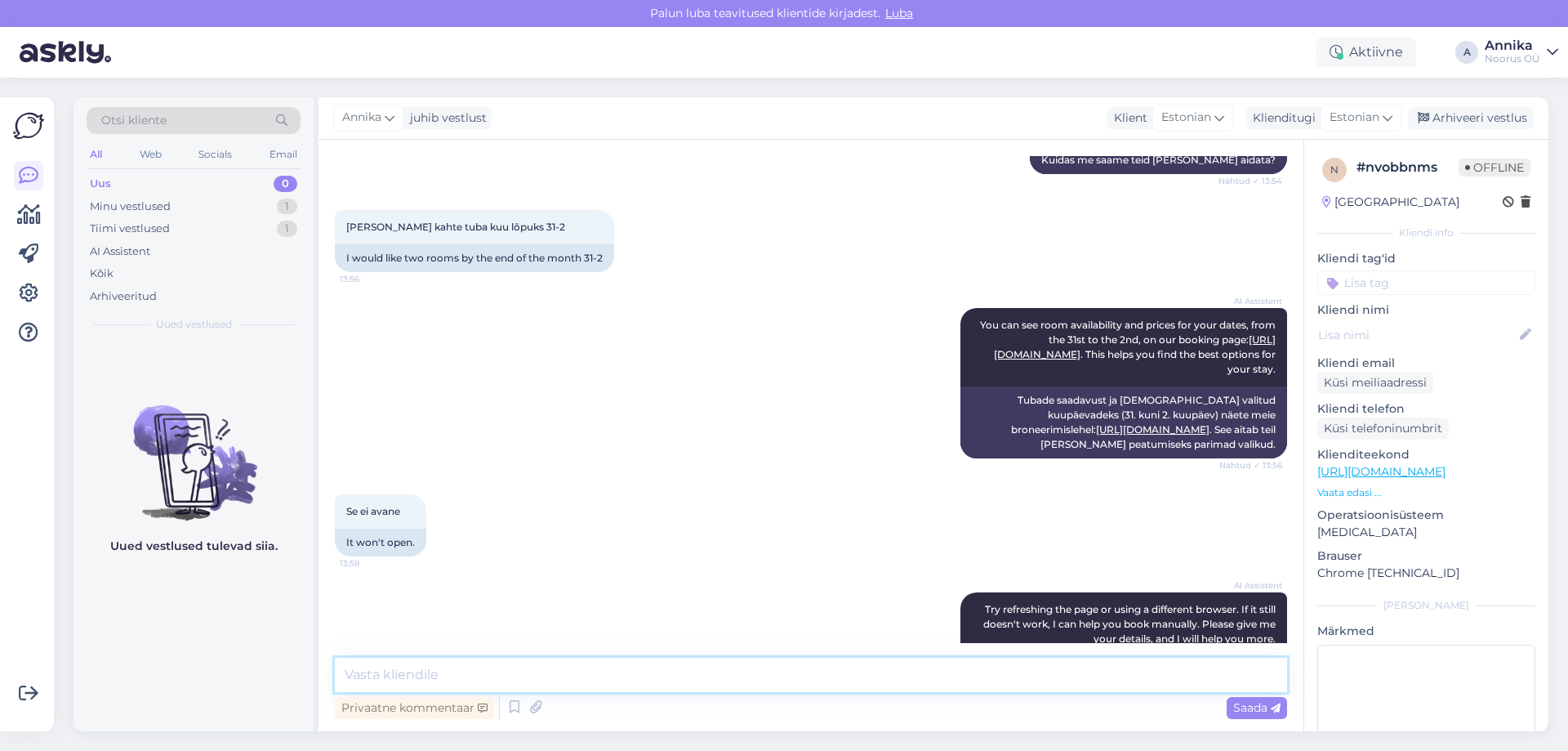
click at [376, 667] on textarea at bounding box center [811, 675] width 952 height 34
type textarea "у"
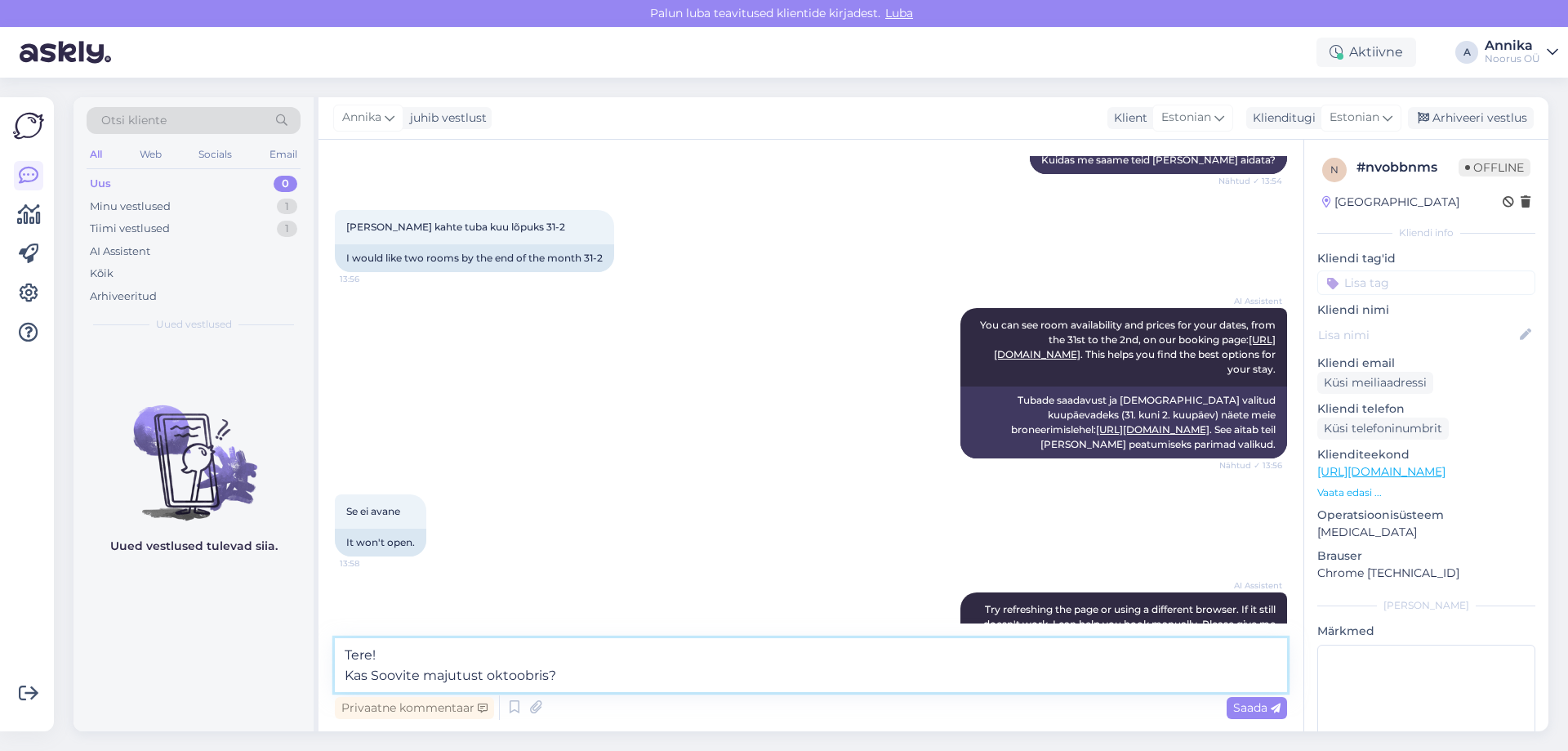
type textarea "Tere! Kas Soovite majutust oktoobris?"
click at [585, 666] on textarea "Tere! Kas Soovite majutust oktoobris?" at bounding box center [811, 664] width 952 height 54
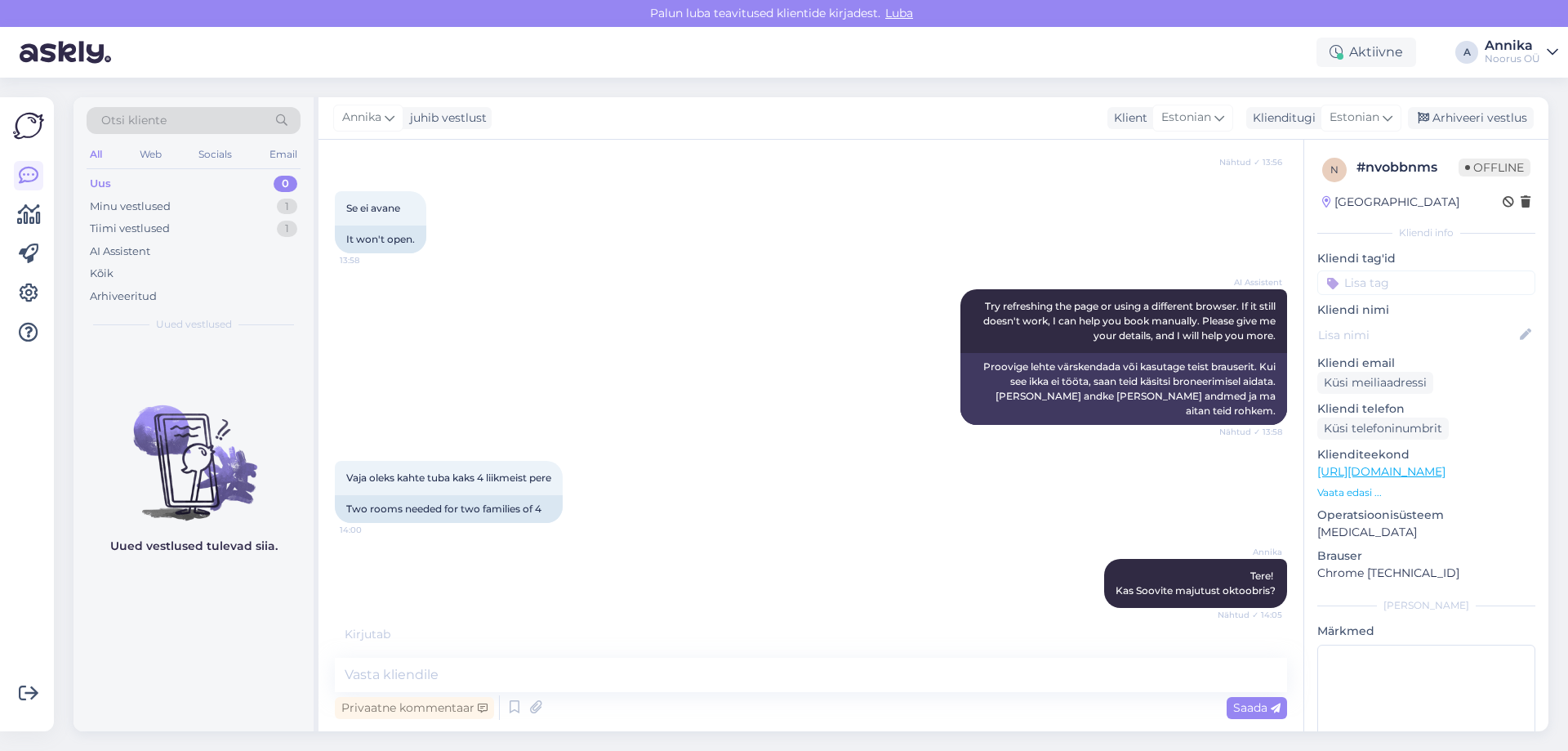
scroll to position [1478, 0]
drag, startPoint x: 414, startPoint y: 657, endPoint x: 418, endPoint y: 664, distance: 8.1
click at [414, 657] on div "Vestlus algas [DATE] Tere 14:40 Hello AI Assistent Hello, how can we assist you…" at bounding box center [811, 435] width 985 height 592
click at [420, 674] on textarea at bounding box center [811, 675] width 952 height 34
type textarea "31.10-02.11"
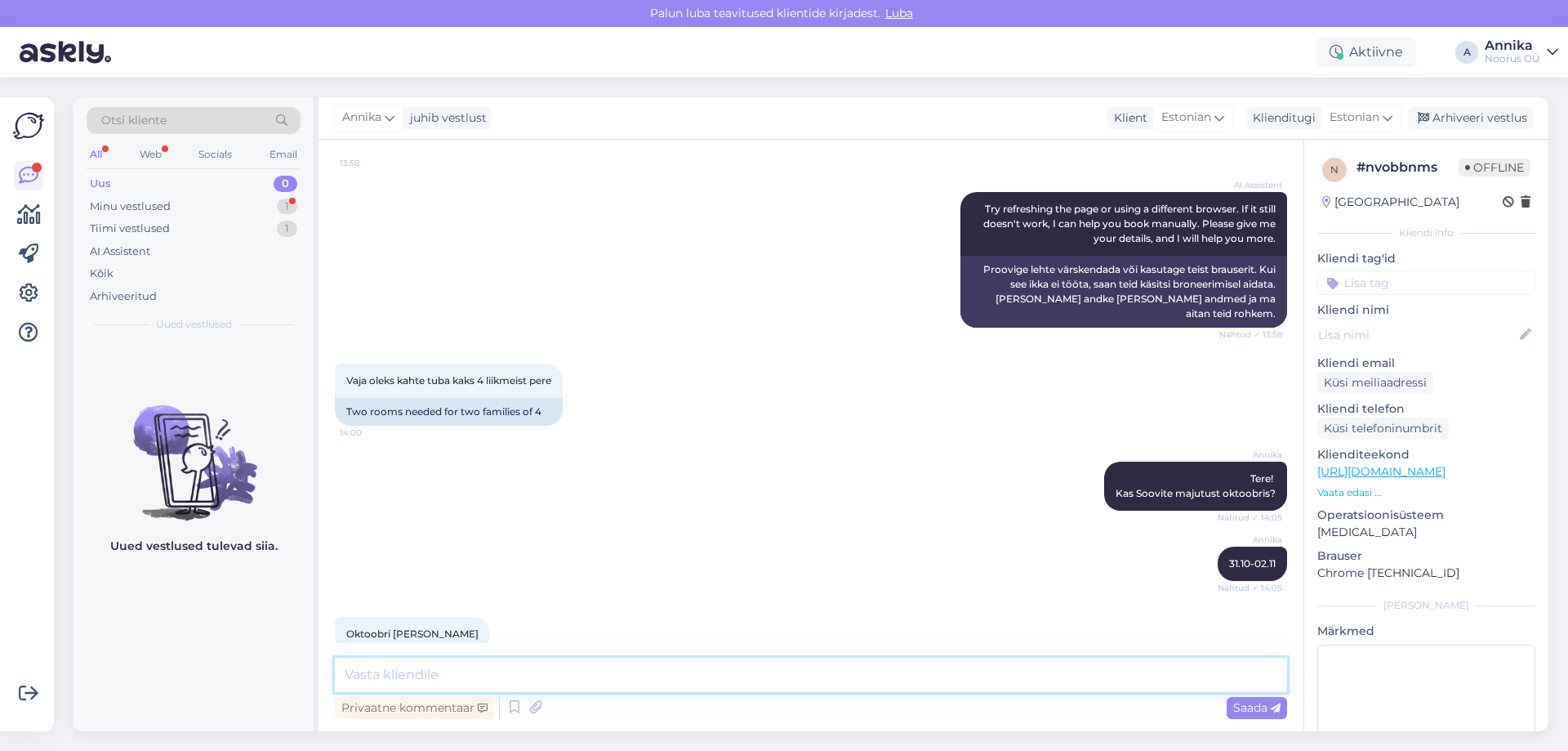
scroll to position [1601, 0]
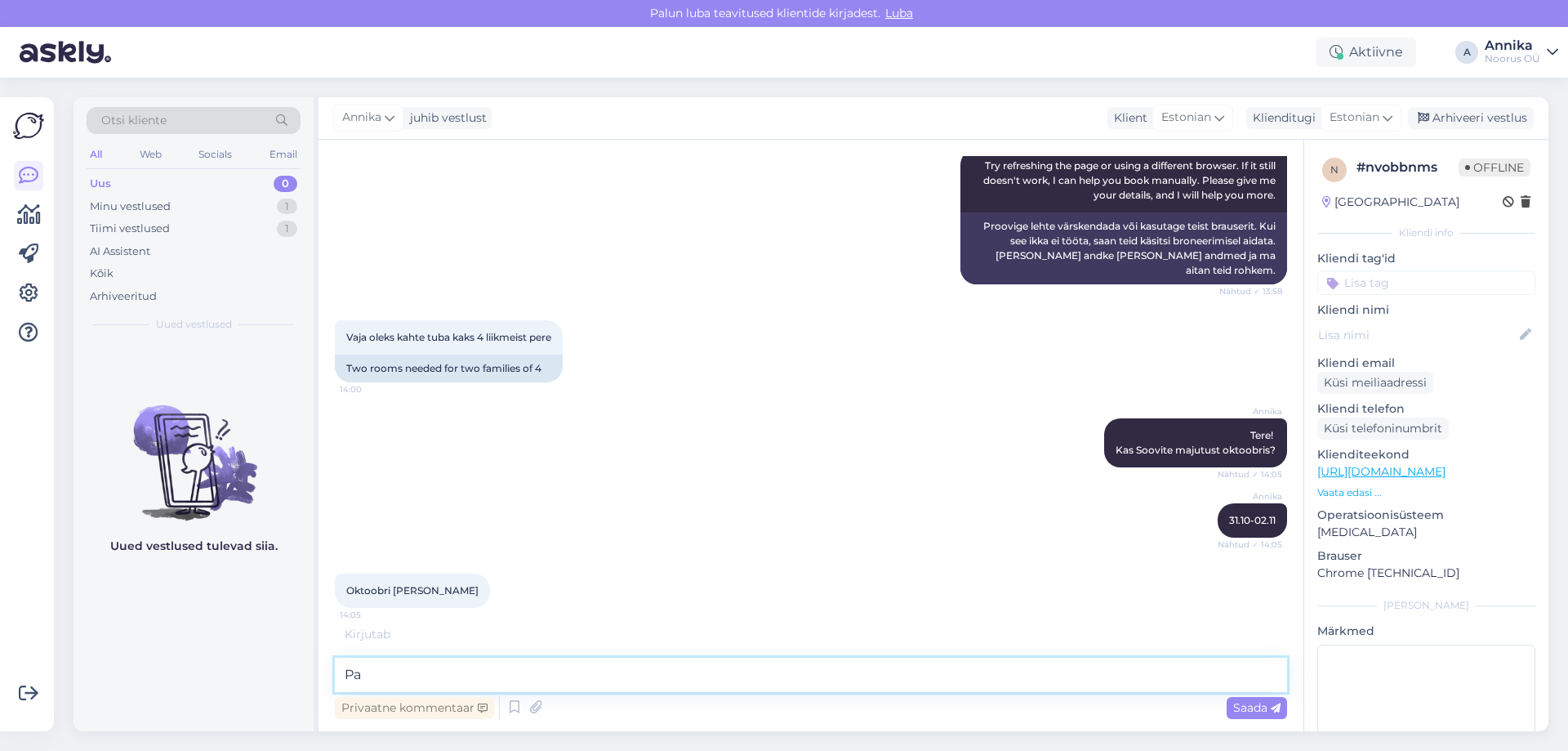
type textarea "P"
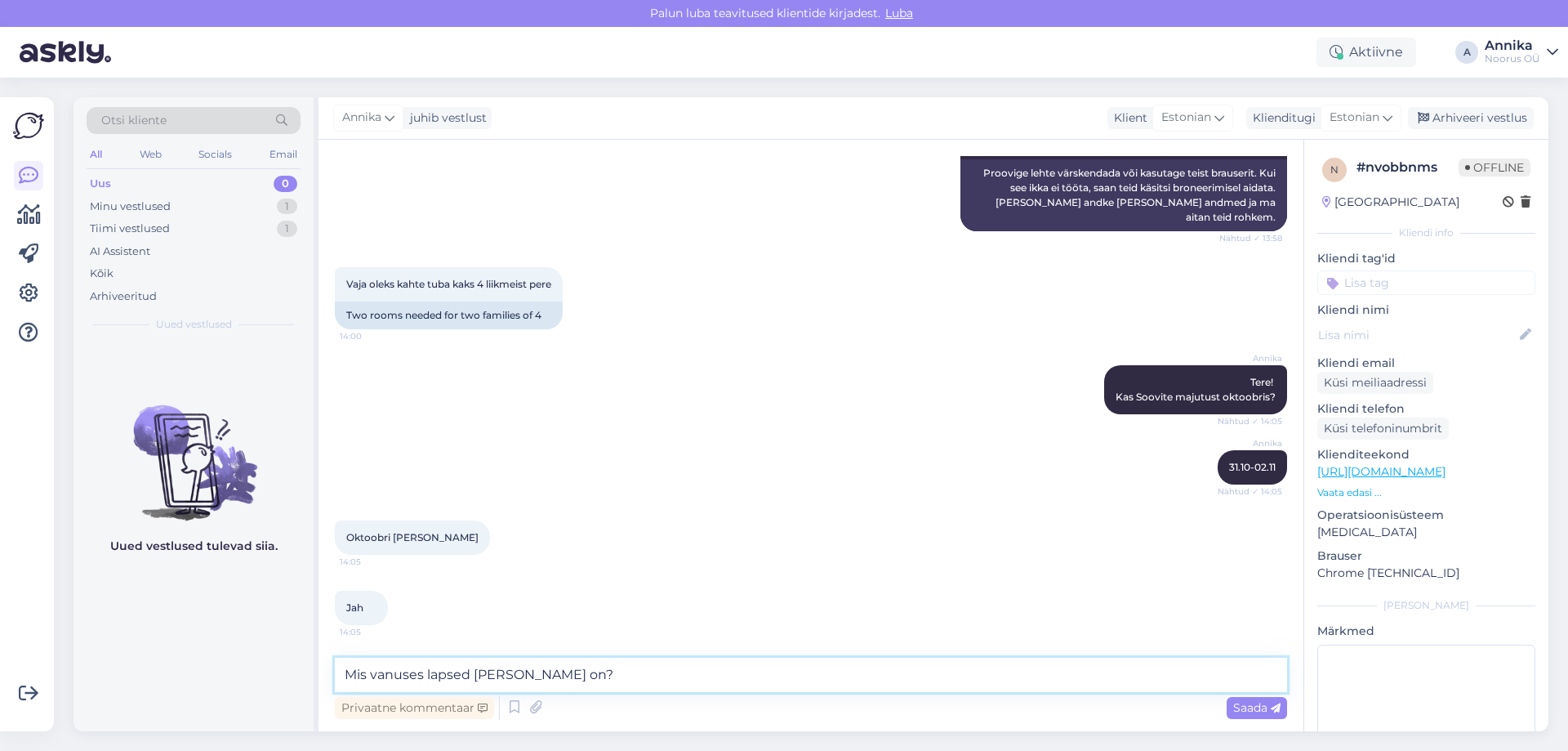
type textarea "Mis vanuses lapsed [PERSON_NAME] on?"
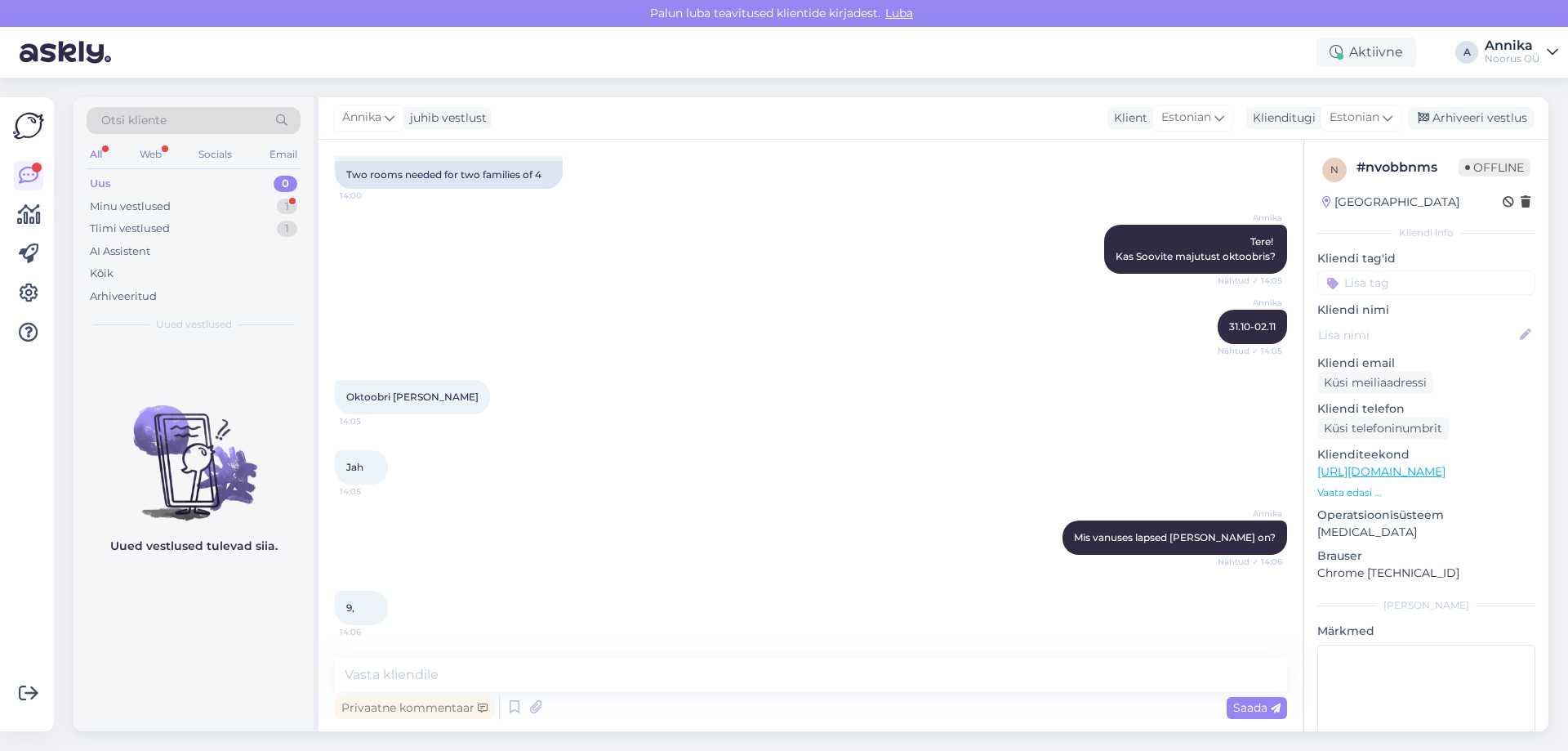
scroll to position [1882, 0]
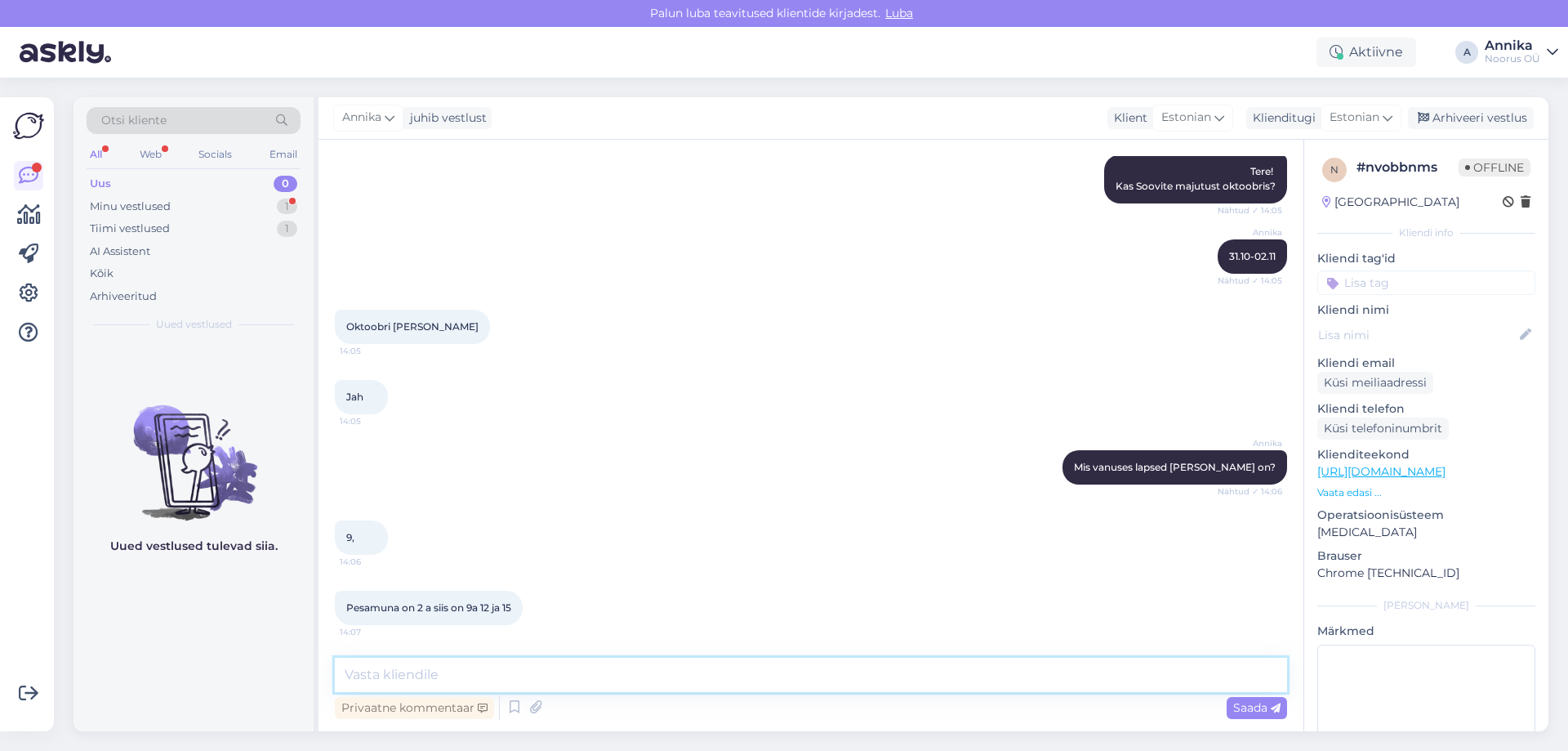
click at [421, 668] on textarea at bounding box center [811, 675] width 952 height 34
type textarea "P"
type textarea "3"
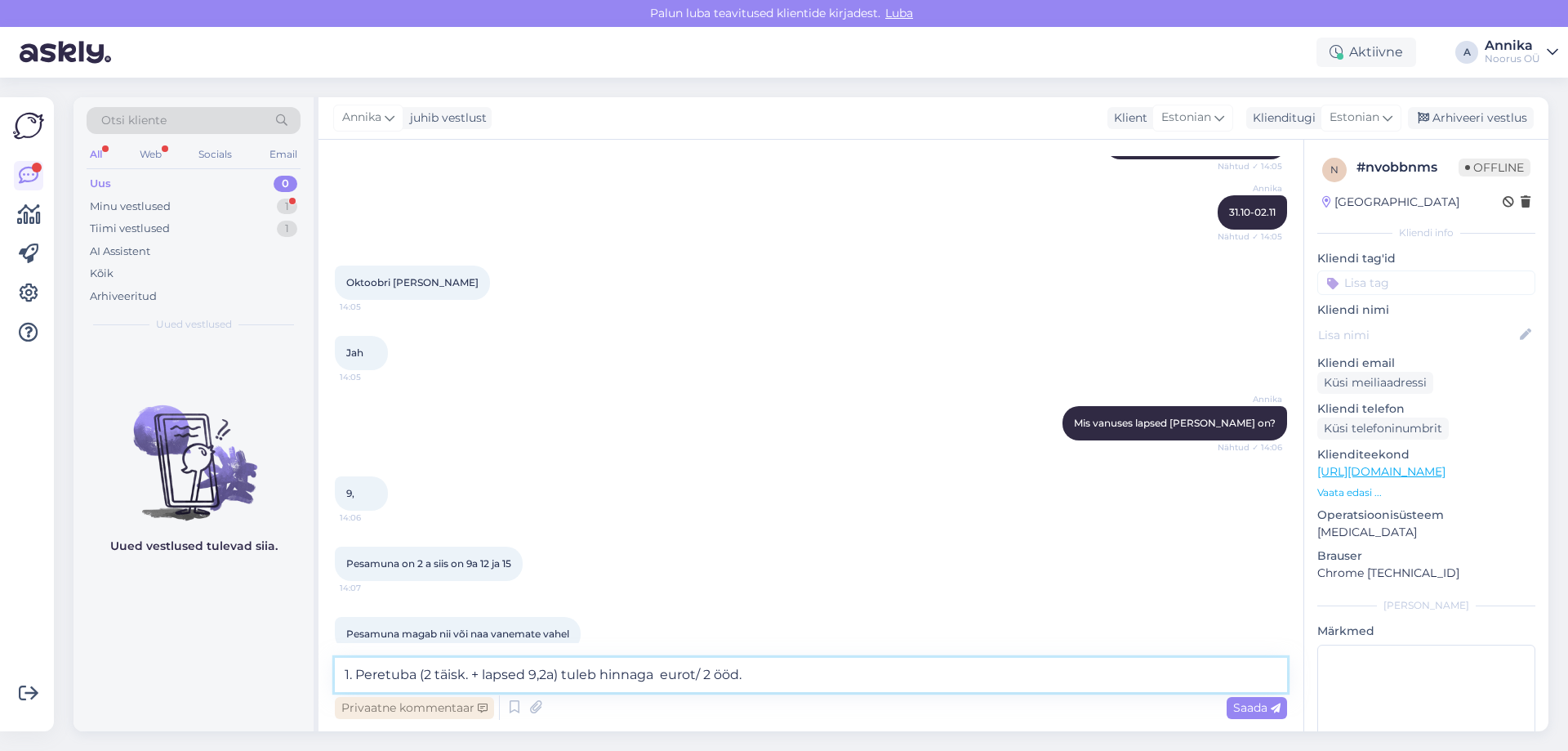
scroll to position [1953, 0]
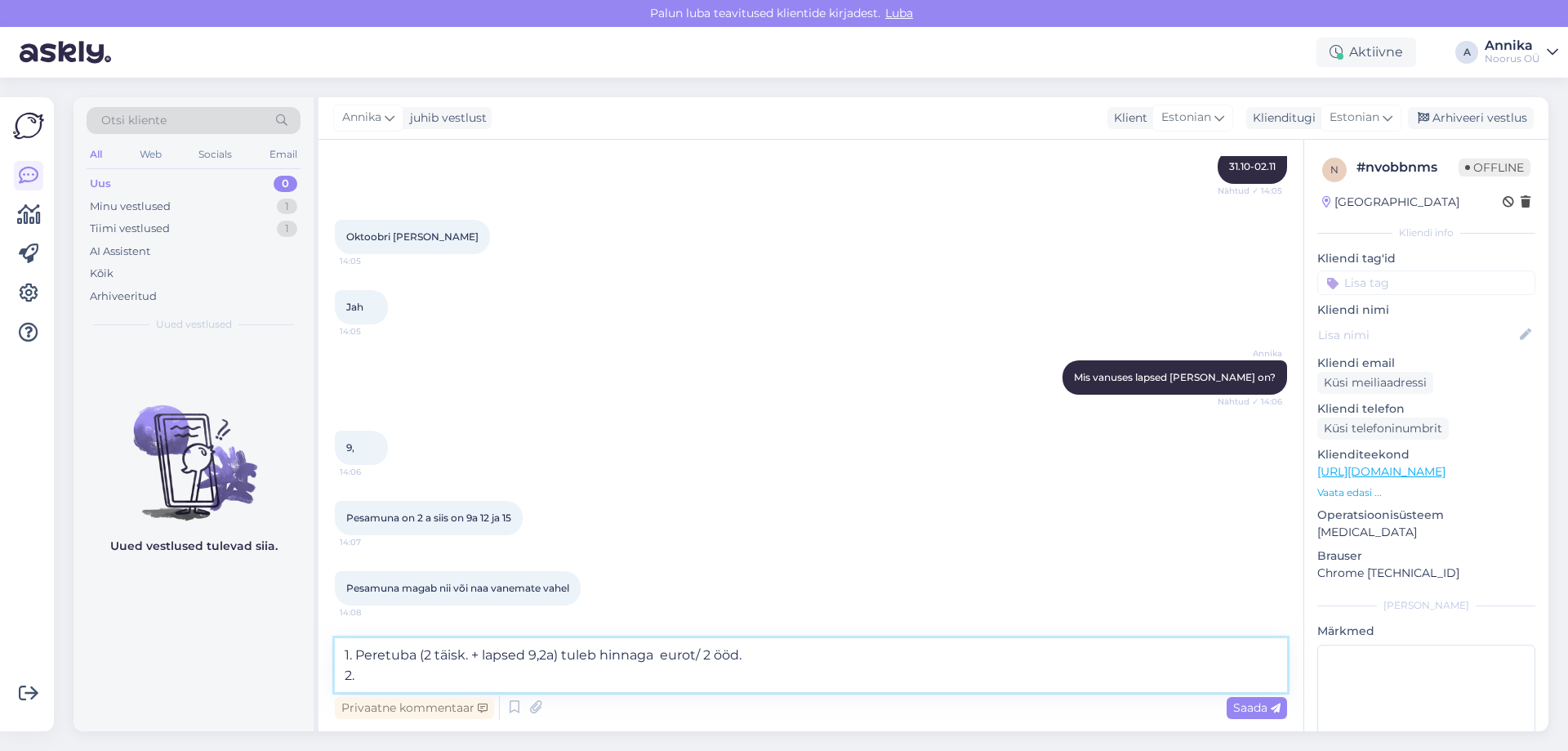
drag, startPoint x: 779, startPoint y: 656, endPoint x: 355, endPoint y: 649, distance: 424.1
click at [355, 649] on textarea "1. Peretuba (2 täisk. + lapsed 9,2a) tuleb hinnaga eurot/ 2 ööd. 2." at bounding box center [811, 664] width 952 height 54
click at [370, 679] on textarea "1. Peretuba (2 täisk. + lapsed 9,2a) tuleb hinnaga eurot/ 2 ööd. 2." at bounding box center [811, 664] width 952 height 54
paste textarea "Peretuba (2 täisk. + lapsed 9,2a) tuleb hinnaga eurot/ 2 ööd."
click at [534, 673] on textarea "1. Peretuba (2 täisk. + lapsed 9,2a) tuleb hinnaga eurot/ 2 ööd. 2. Peretuba (2…" at bounding box center [811, 664] width 952 height 54
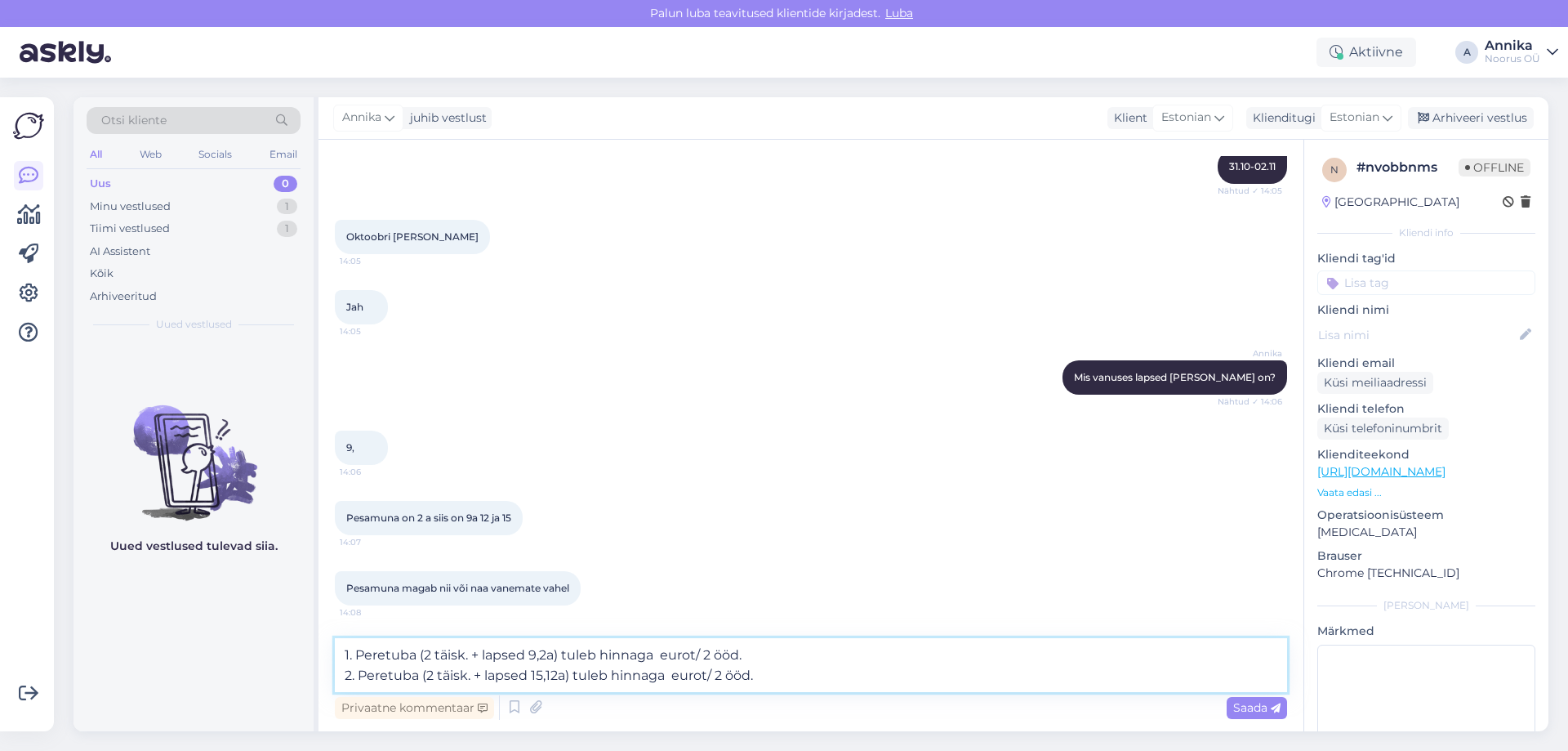
click at [661, 658] on textarea "1. Peretuba (2 täisk. + lapsed 9,2a) tuleb hinnaga eurot/ 2 ööd. 2. Peretuba (2…" at bounding box center [811, 664] width 952 height 54
click at [669, 673] on textarea "1. Peretuba (2 täisk. + lapsed 9,2a) tuleb hinnaga 350 eurot/ 2 ööd. 2. Peretub…" at bounding box center [811, 664] width 952 height 54
click at [856, 679] on textarea "1. Peretuba (2 täisk. + lapsed 9,2a) tuleb hinnaga 350 eurot/ 2 ööd. 2. Peretub…" at bounding box center [811, 664] width 952 height 54
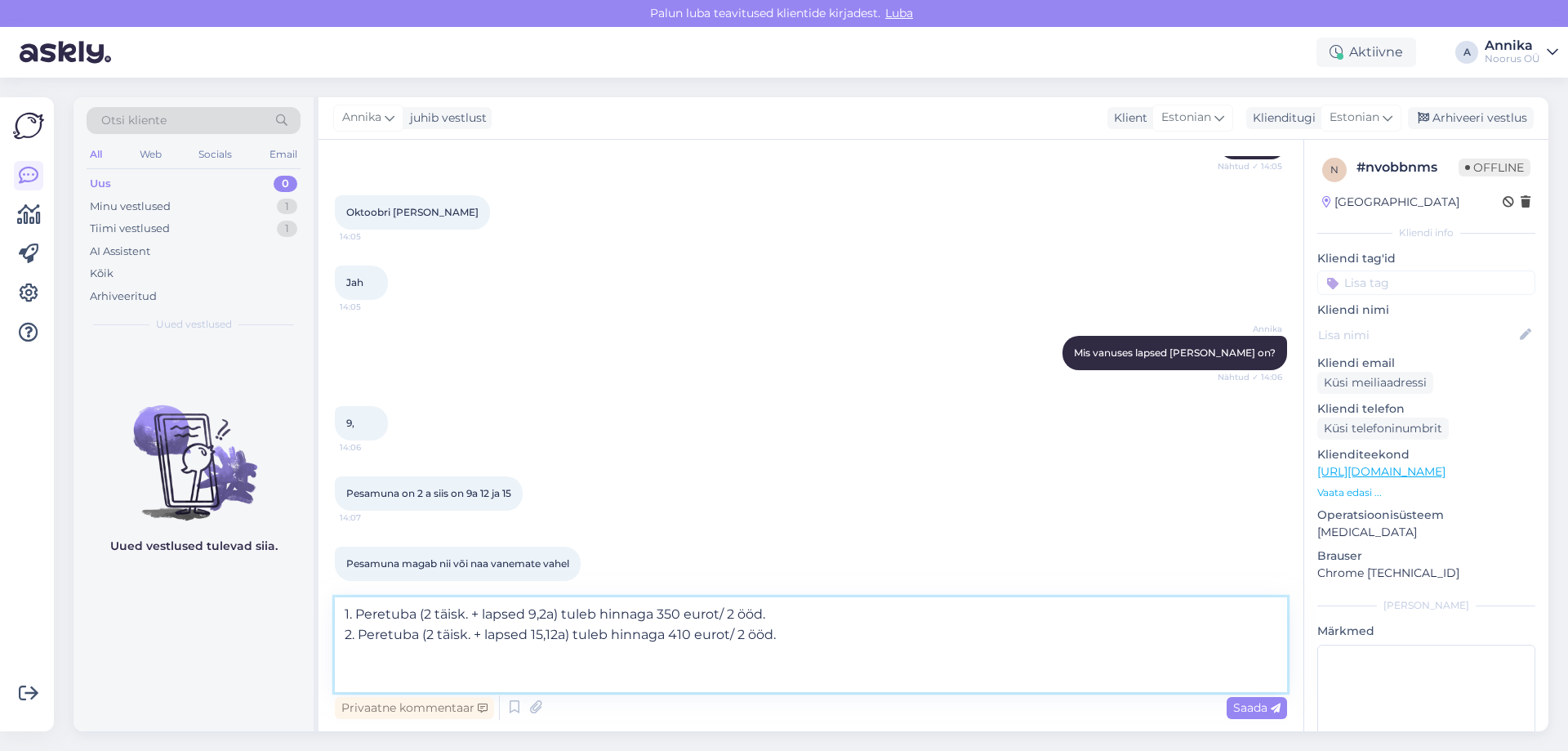
click at [409, 669] on textarea "1. Peretuba (2 täisk. + lapsed 9,2a) tuleb hinnaga 350 eurot/ 2 ööd. 2. Peretub…" at bounding box center [811, 644] width 952 height 95
paste textarea "Pakett sisaldab: • Majutus • Hommikusöök • Piiramatu saunakeskuse külastus • Pi…"
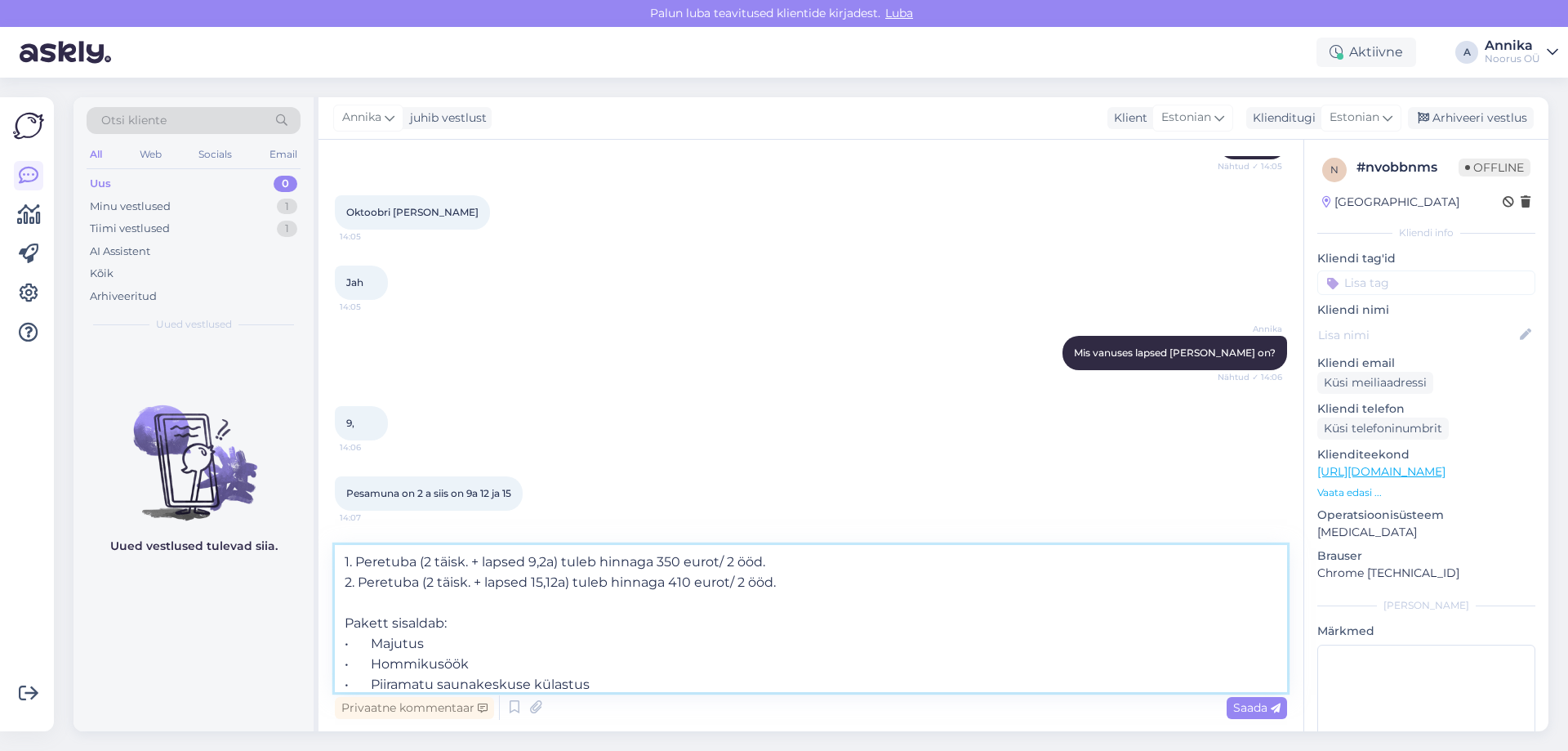
scroll to position [2065, 0]
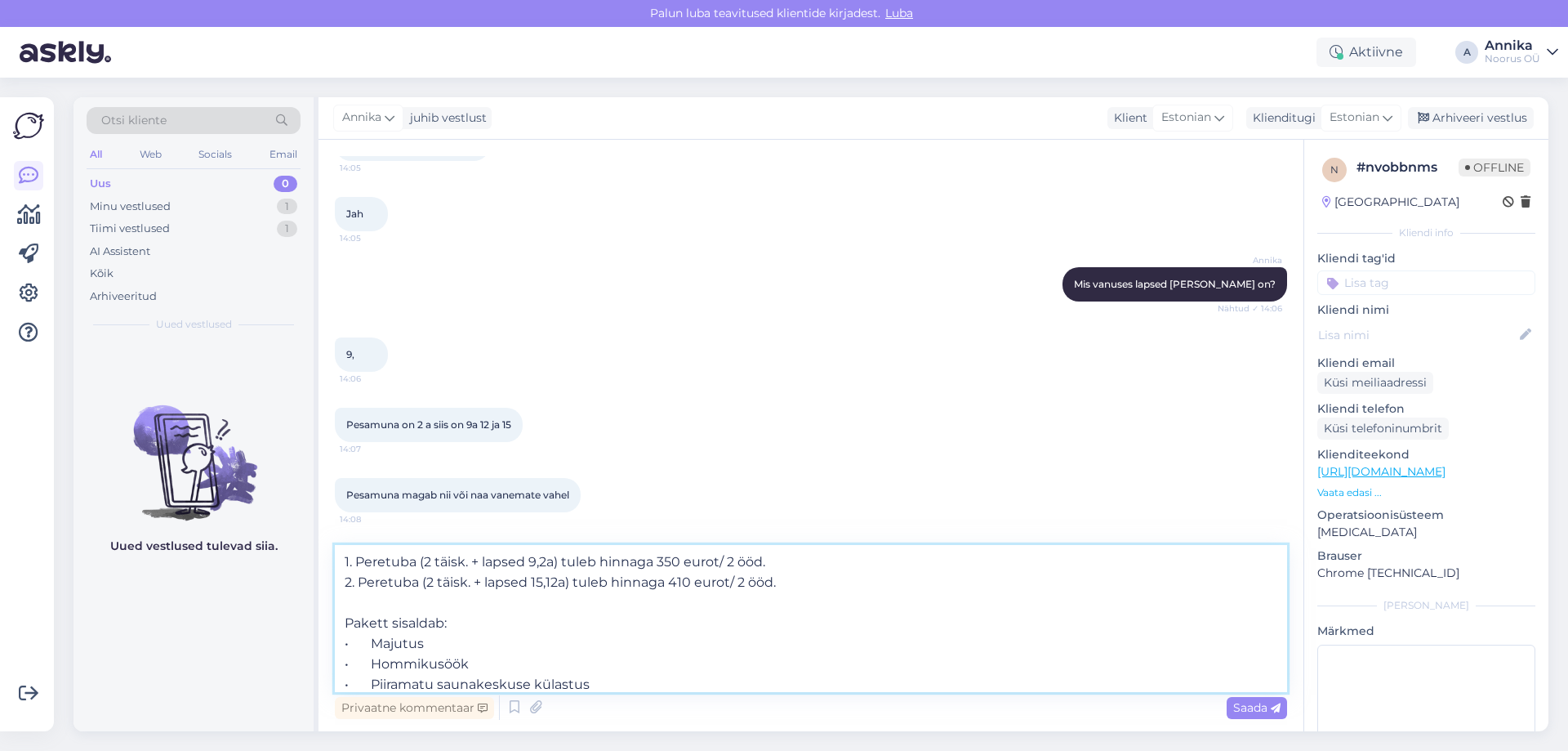
type textarea "1. Peretuba (2 täisk. + lapsed 9,2a) tuleb hinnaga 350 eurot/ 2 ööd. 2. Peretub…"
click at [705, 656] on textarea "1. Peretuba (2 täisk. + lapsed 9,2a) tuleb hinnaga 350 eurot/ 2 ööd. 2. Peretub…" at bounding box center [811, 618] width 952 height 147
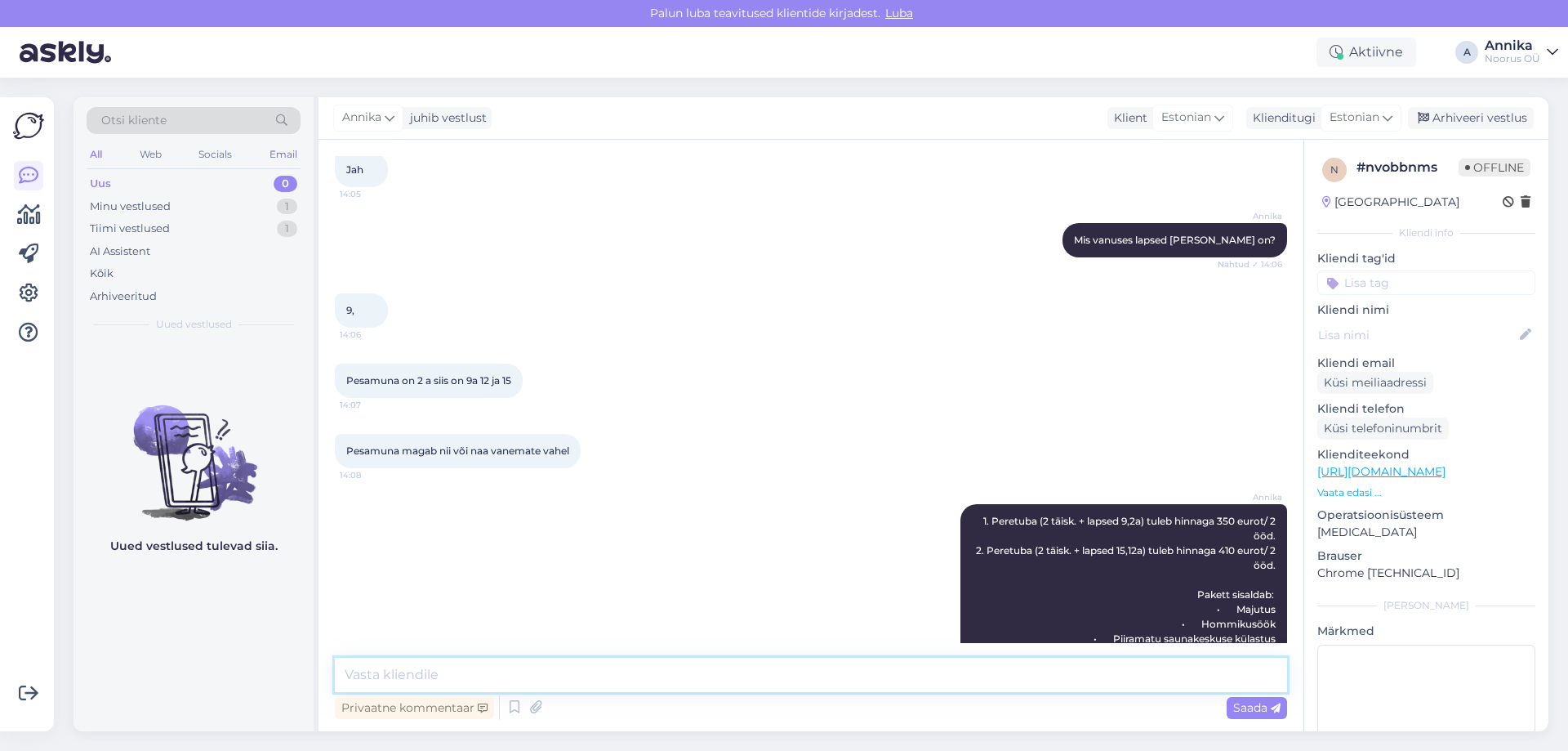
scroll to position [2185, 0]
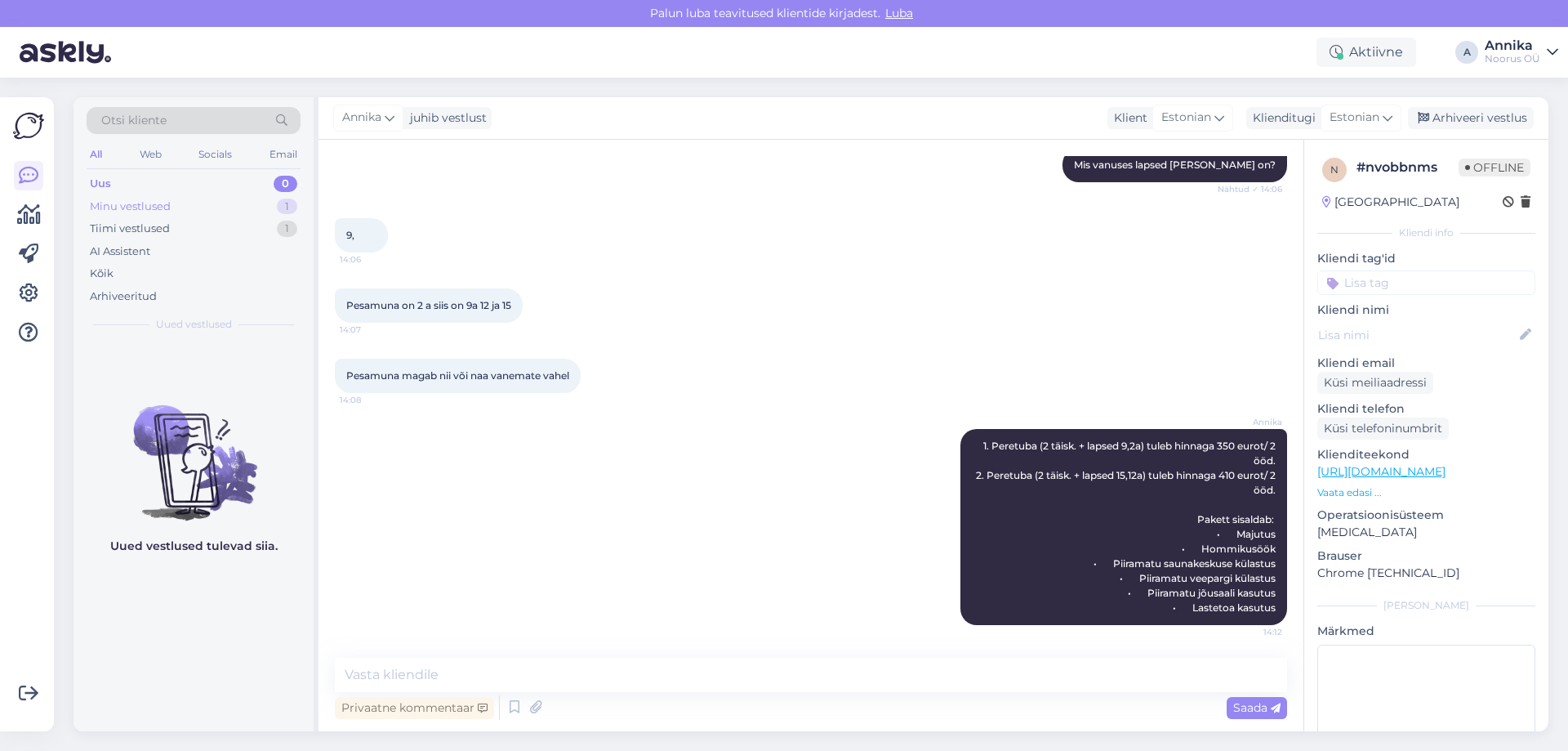
click at [214, 199] on div "Minu vestlused 1" at bounding box center [194, 206] width 214 height 22
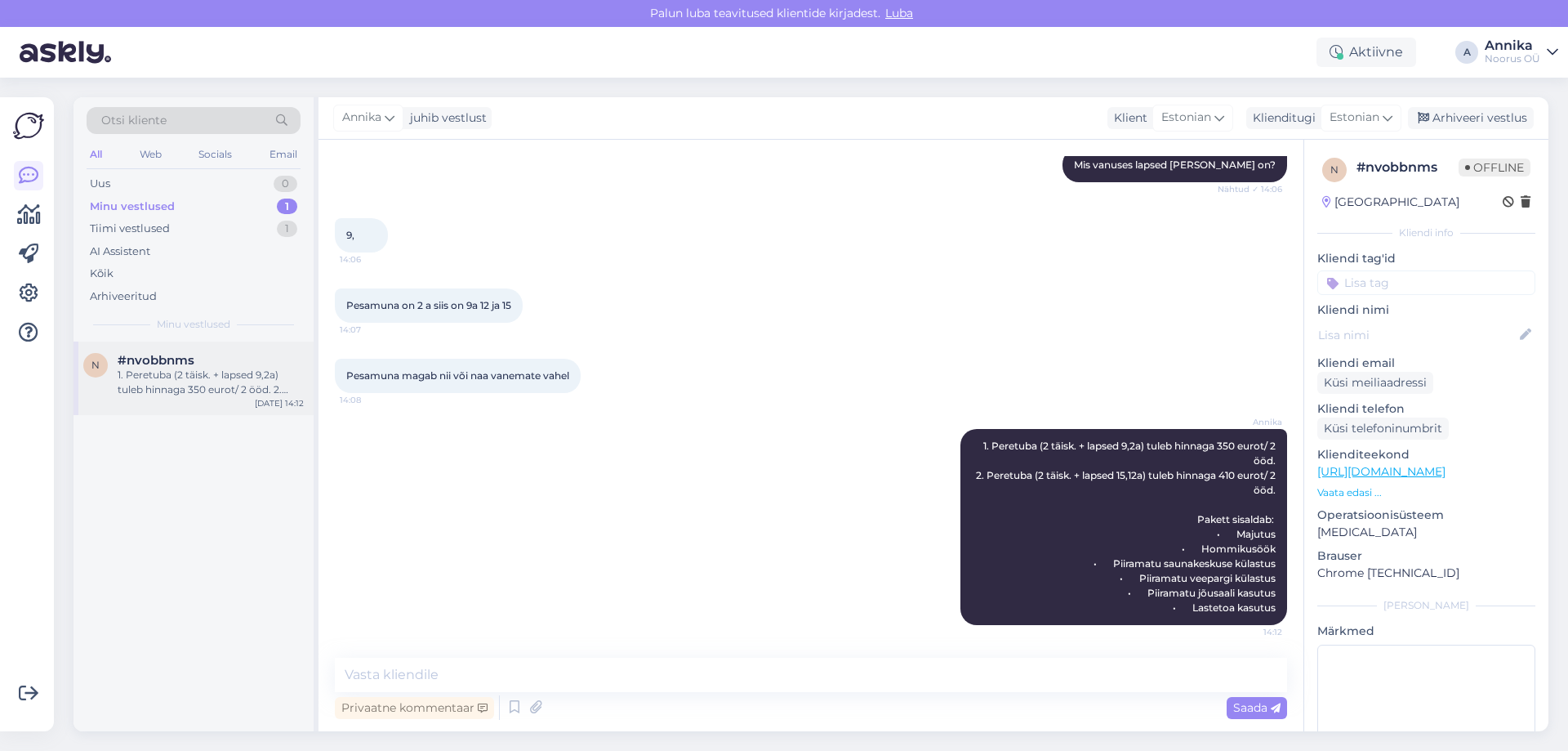
click at [201, 396] on div "1. Peretuba (2 täisk. + lapsed 9,2a) tuleb hinnaga 350 eurot/ 2 ööd. 2. Peretub…" at bounding box center [210, 382] width 186 height 29
click at [456, 501] on div "Annika 1. Peretuba (2 täisk. + lapsed 9,2a) tuleb hinnaga 350 eurot/ 2 ööd. 2. …" at bounding box center [811, 526] width 952 height 232
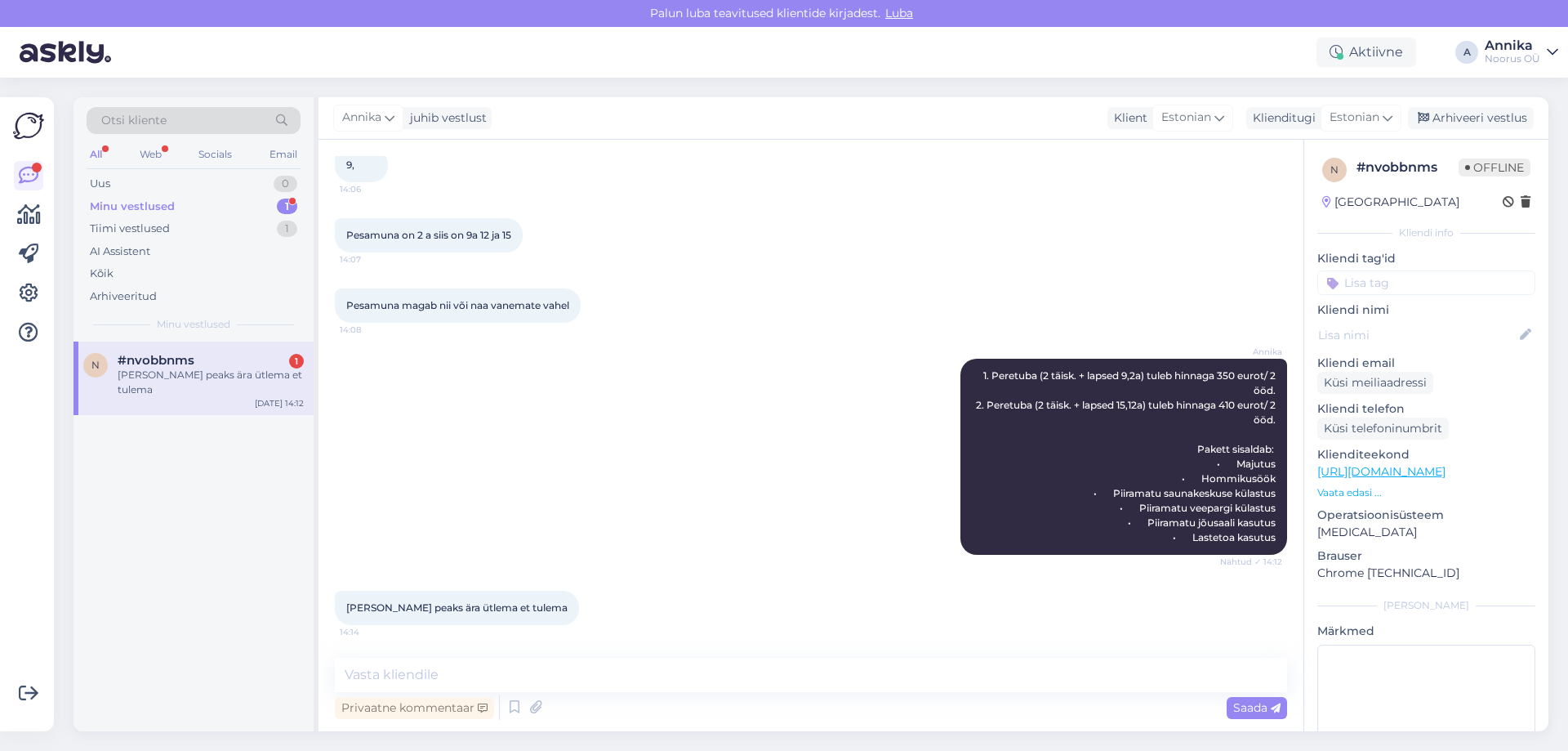
scroll to position [2255, 0]
click at [453, 662] on textarea at bounding box center [811, 675] width 952 height 34
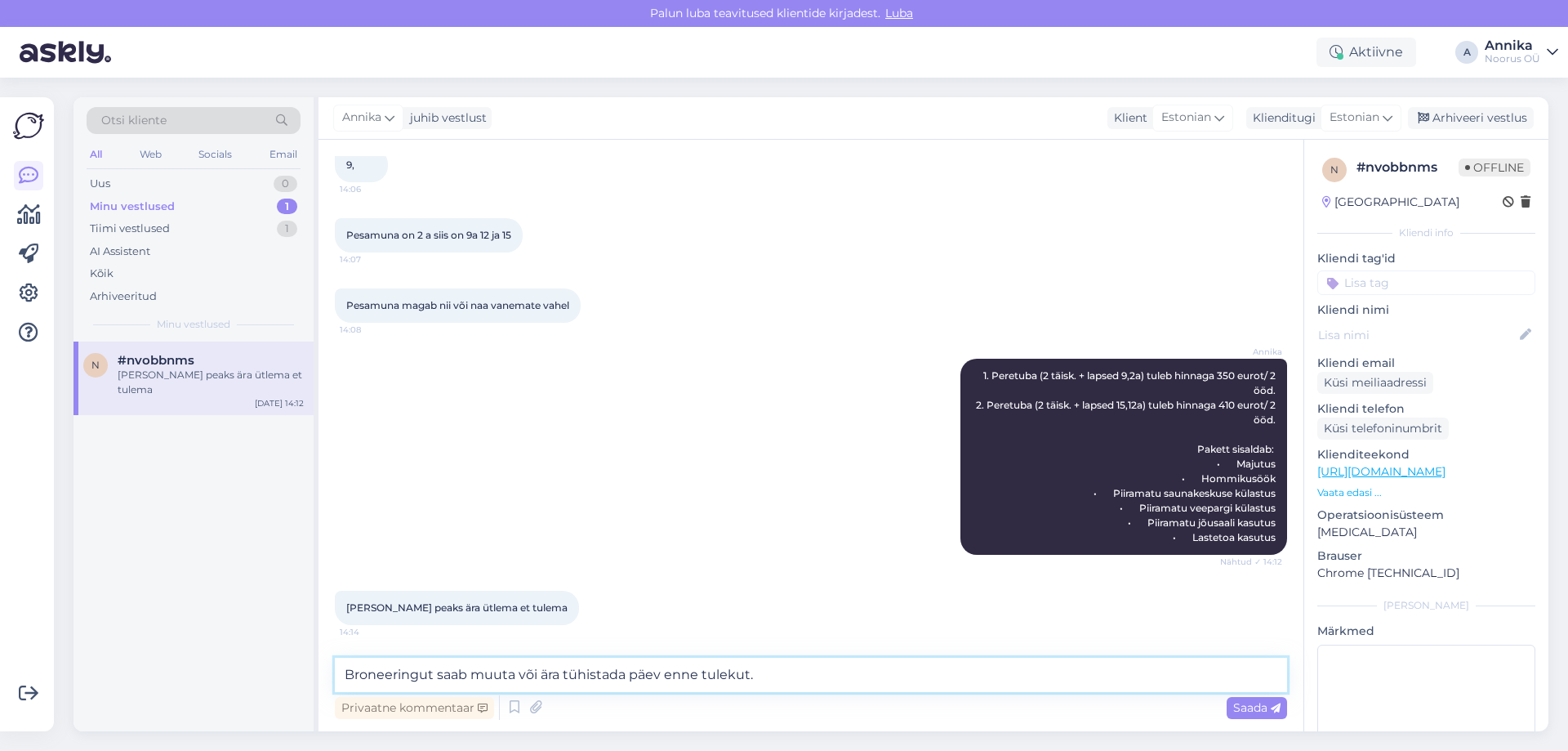
type textarea "Broneeringut saab muuta või ära tühistada päev enne tulekut."
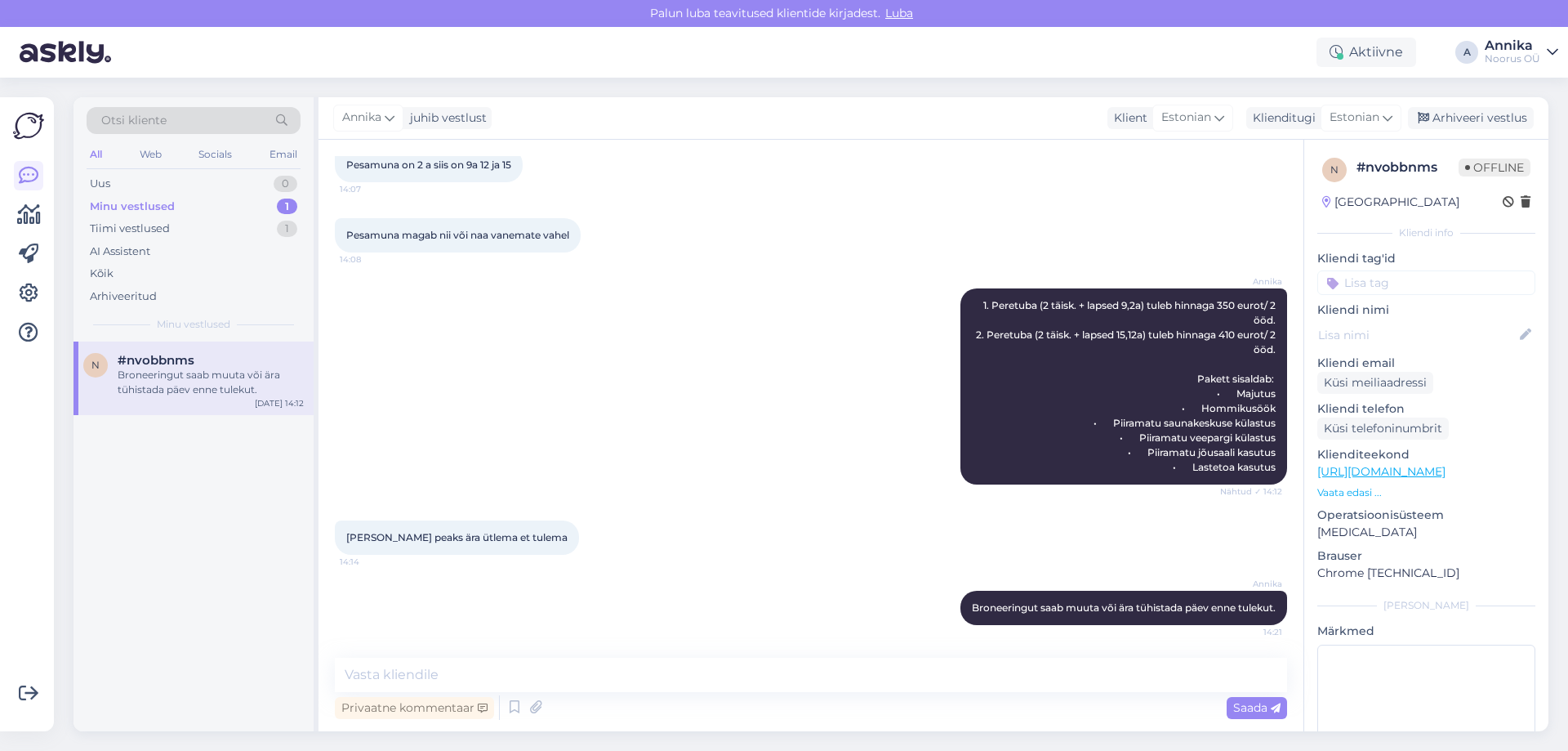
click at [627, 573] on div "Annika Broneeringut saab muuta või ära tühistada päev enne tulekut. 14:21" at bounding box center [811, 608] width 952 height 70
click at [1469, 106] on div "Annika juhib vestlust Klient Estonian Klienditugi Estonian Arhiveeri vestlus" at bounding box center [934, 117] width 1230 height 42
click at [1475, 111] on div "Arhiveeri vestlus" at bounding box center [1470, 117] width 126 height 22
